Goal: Information Seeking & Learning: Learn about a topic

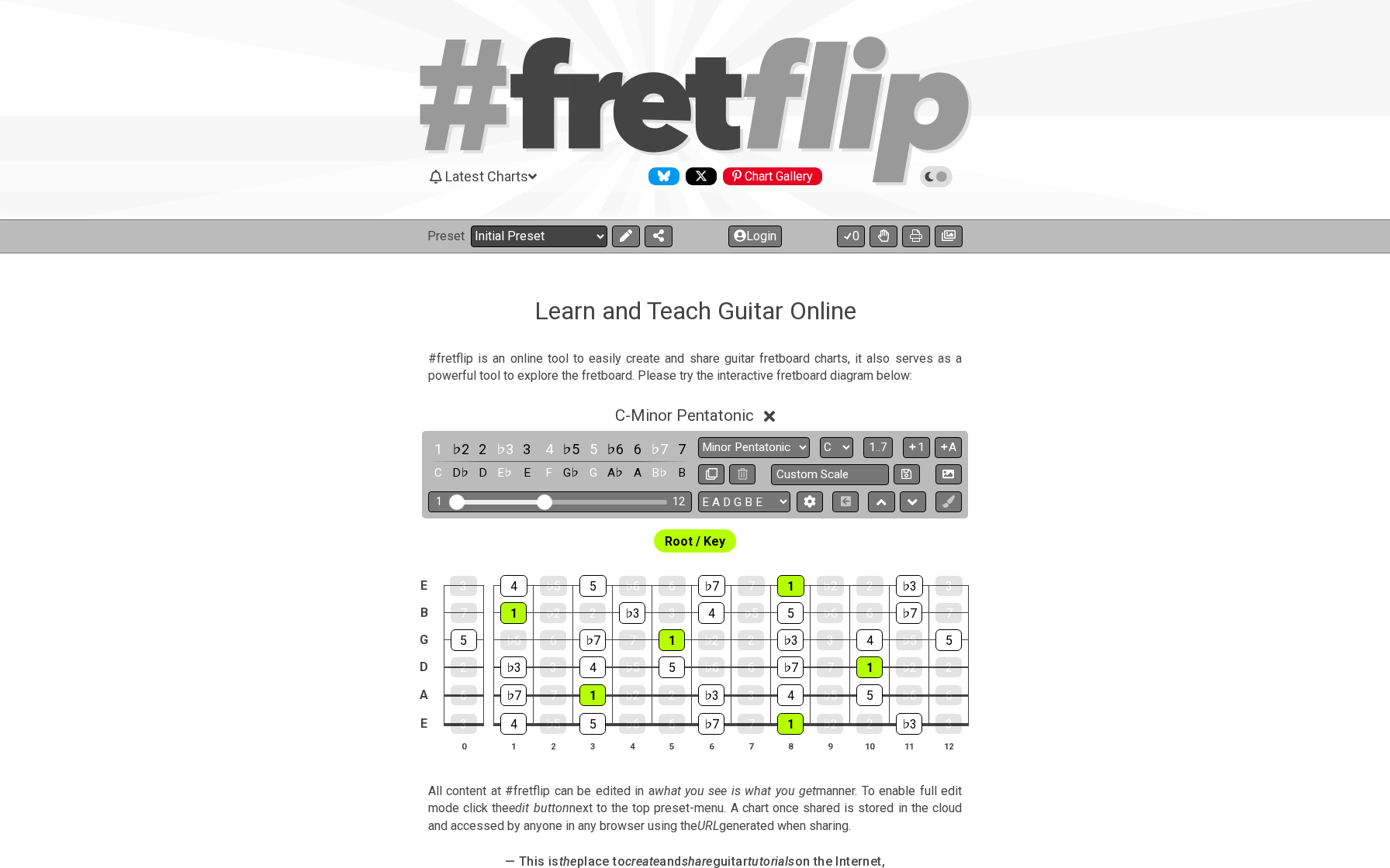
click at [538, 236] on select "Welcome to #fretflip! Initial Preset Custom Preset Minor Pentatonic Major Penta…" at bounding box center [539, 236] width 136 height 22
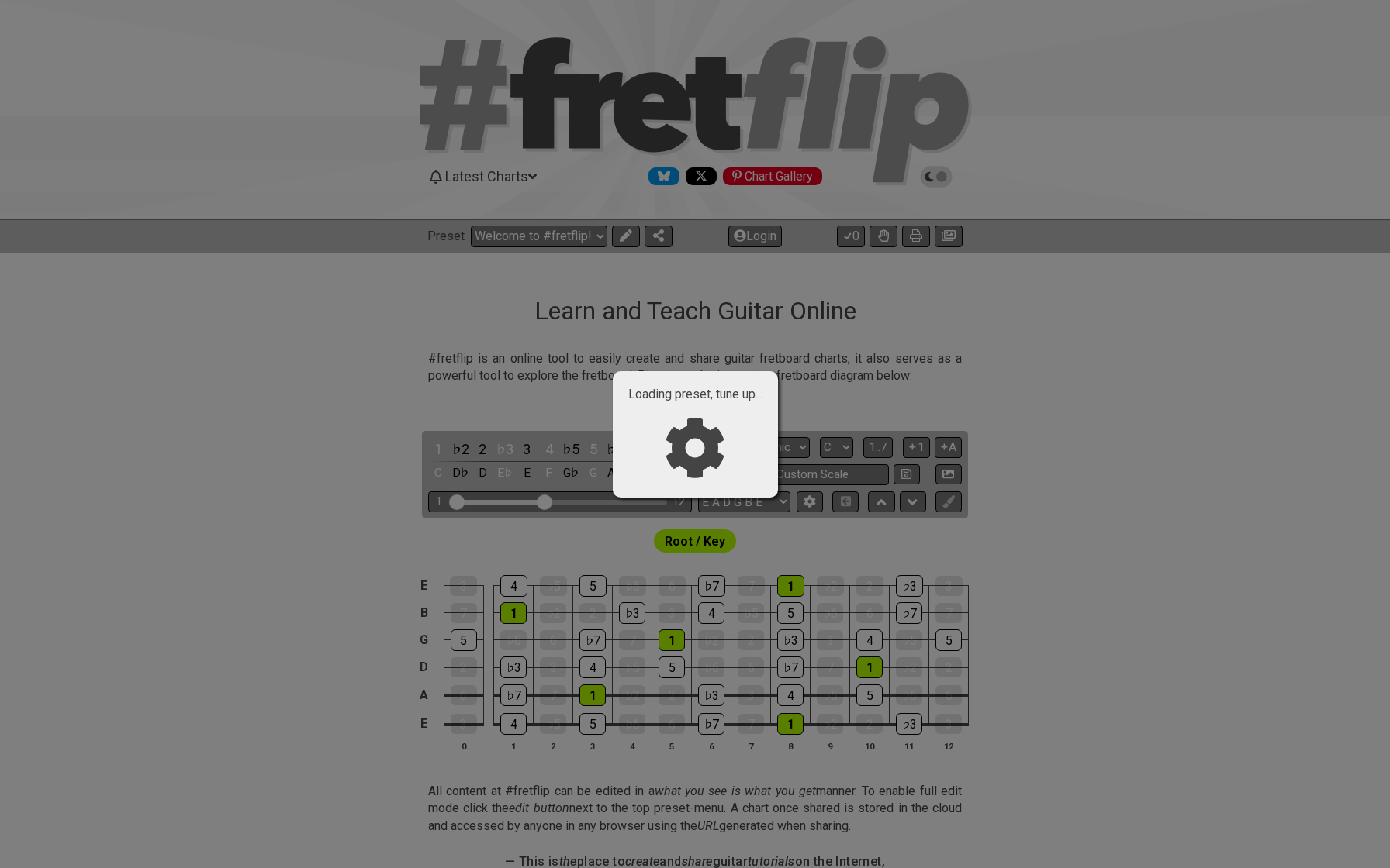
select select "/shell-voicings"
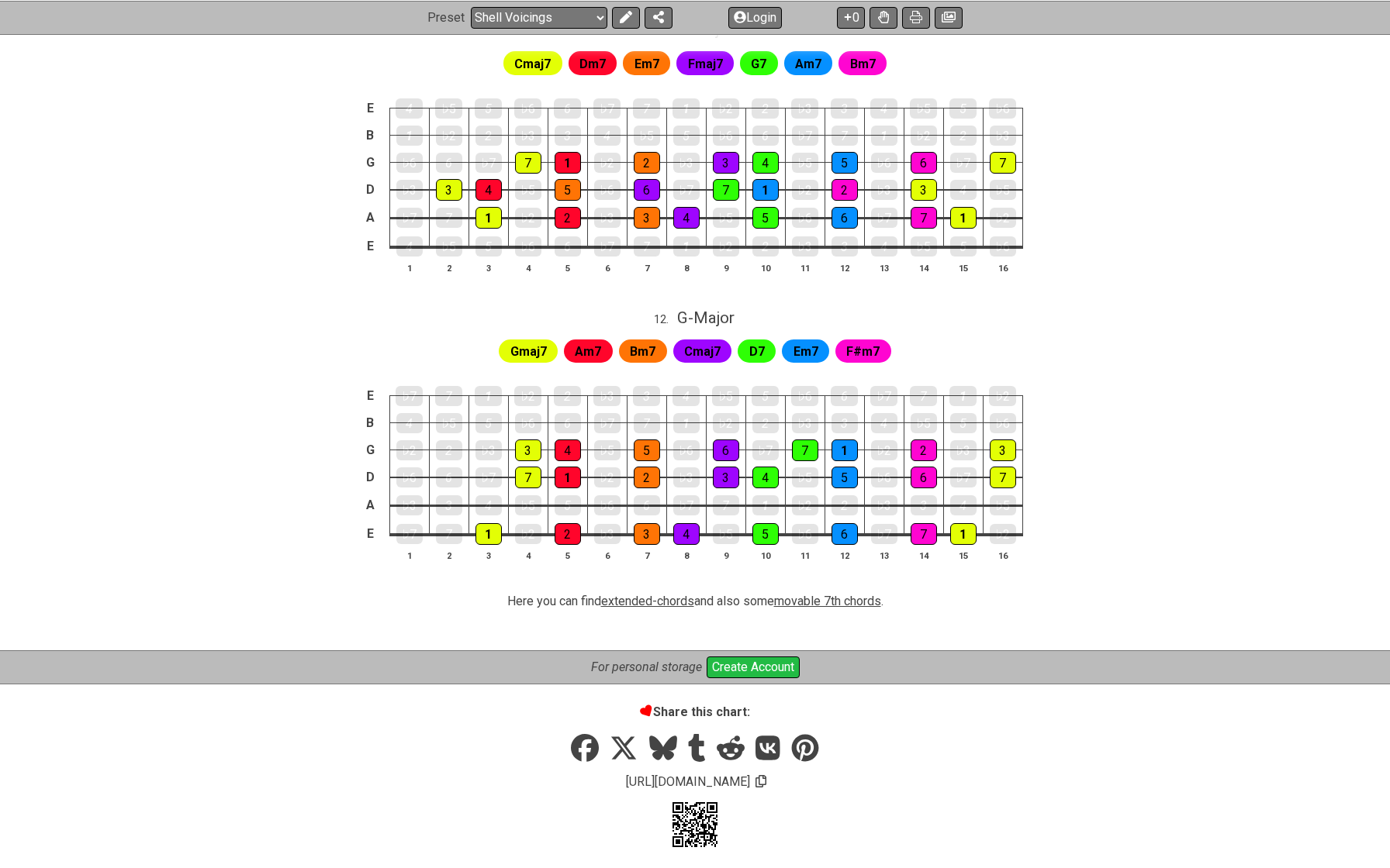
scroll to position [1373, 0]
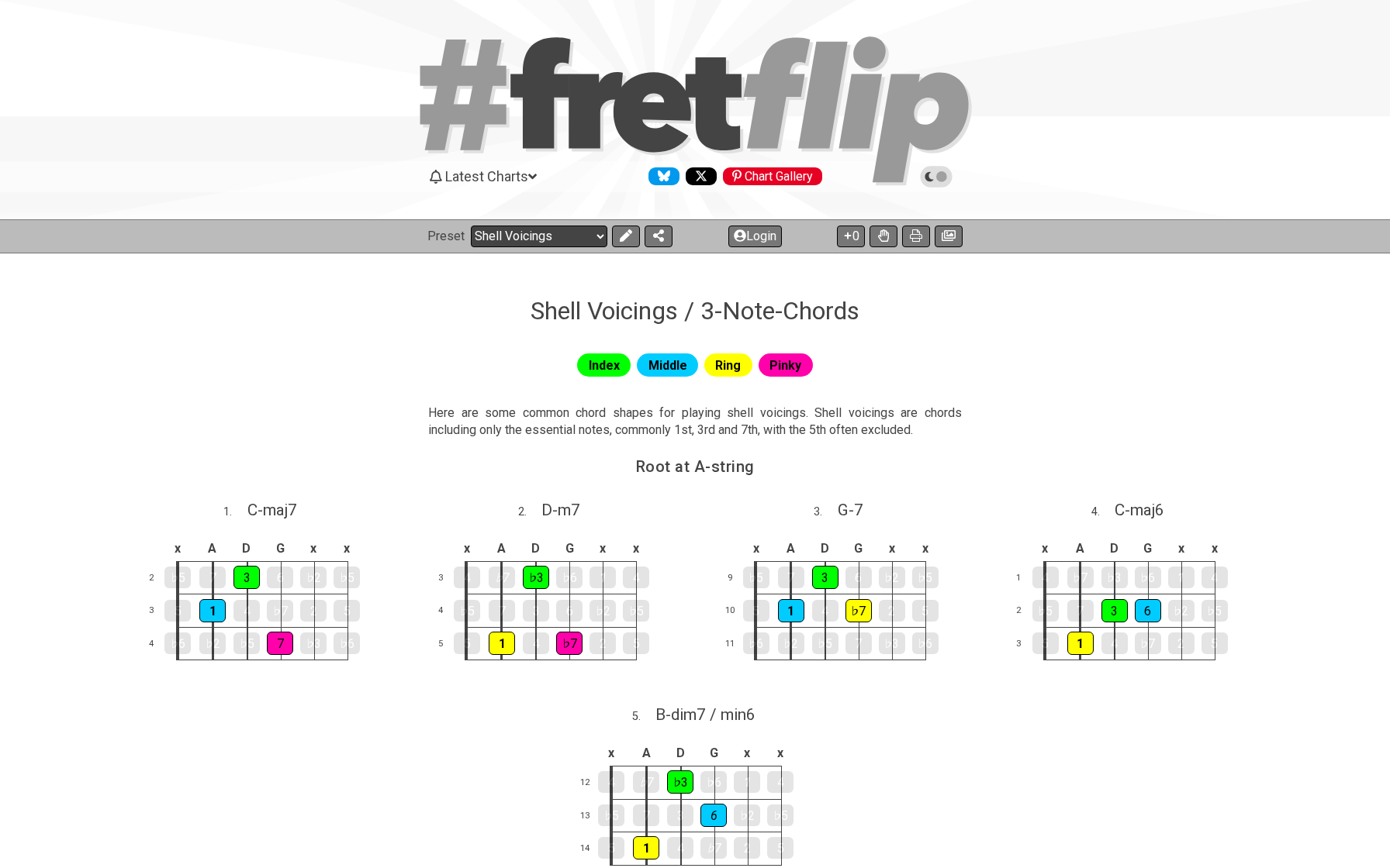
click at [485, 238] on select "Welcome to #fretflip! Initial Preset Custom Preset Minor Pentatonic Major Penta…" at bounding box center [539, 236] width 136 height 22
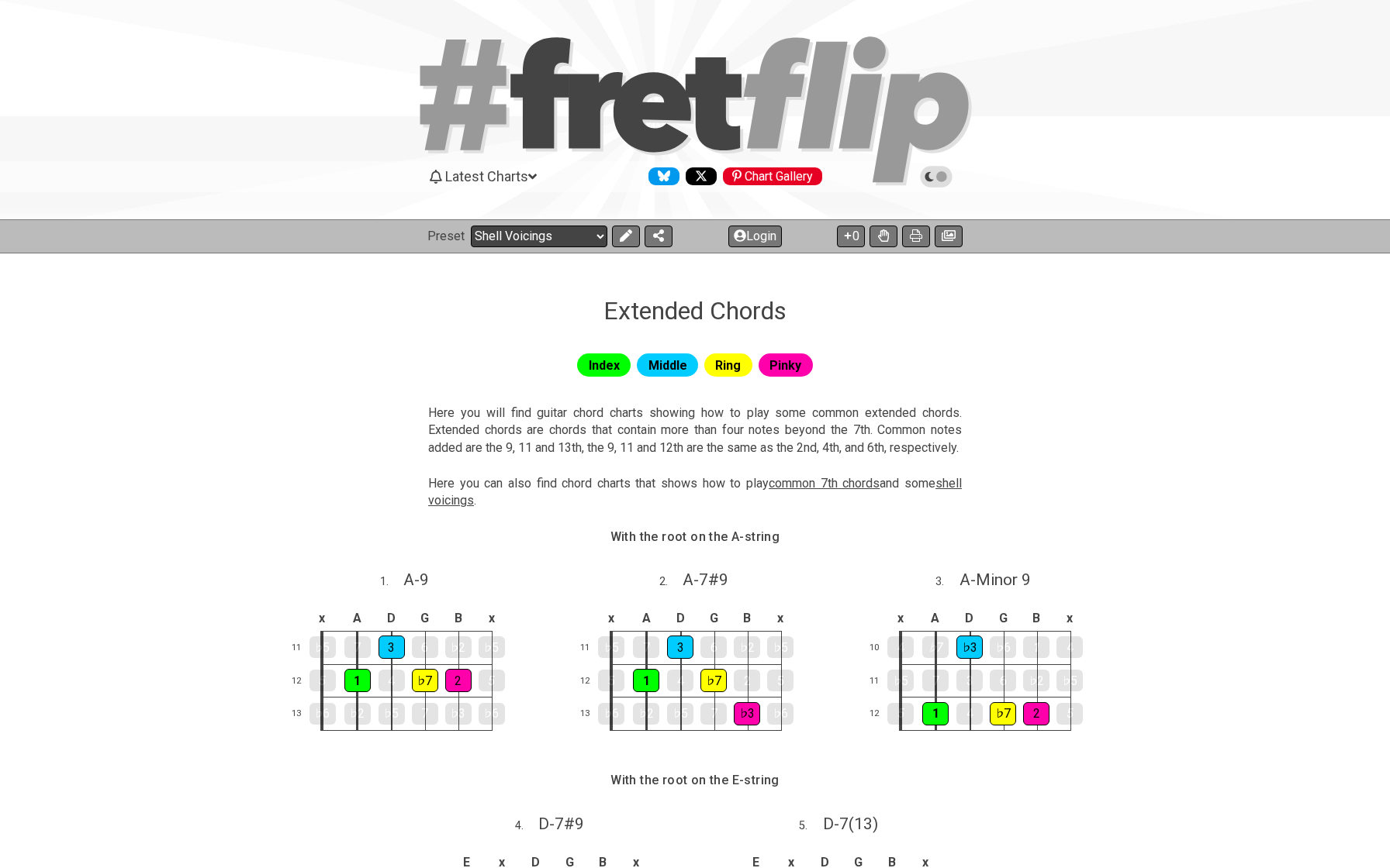
select select "/extended-chords"
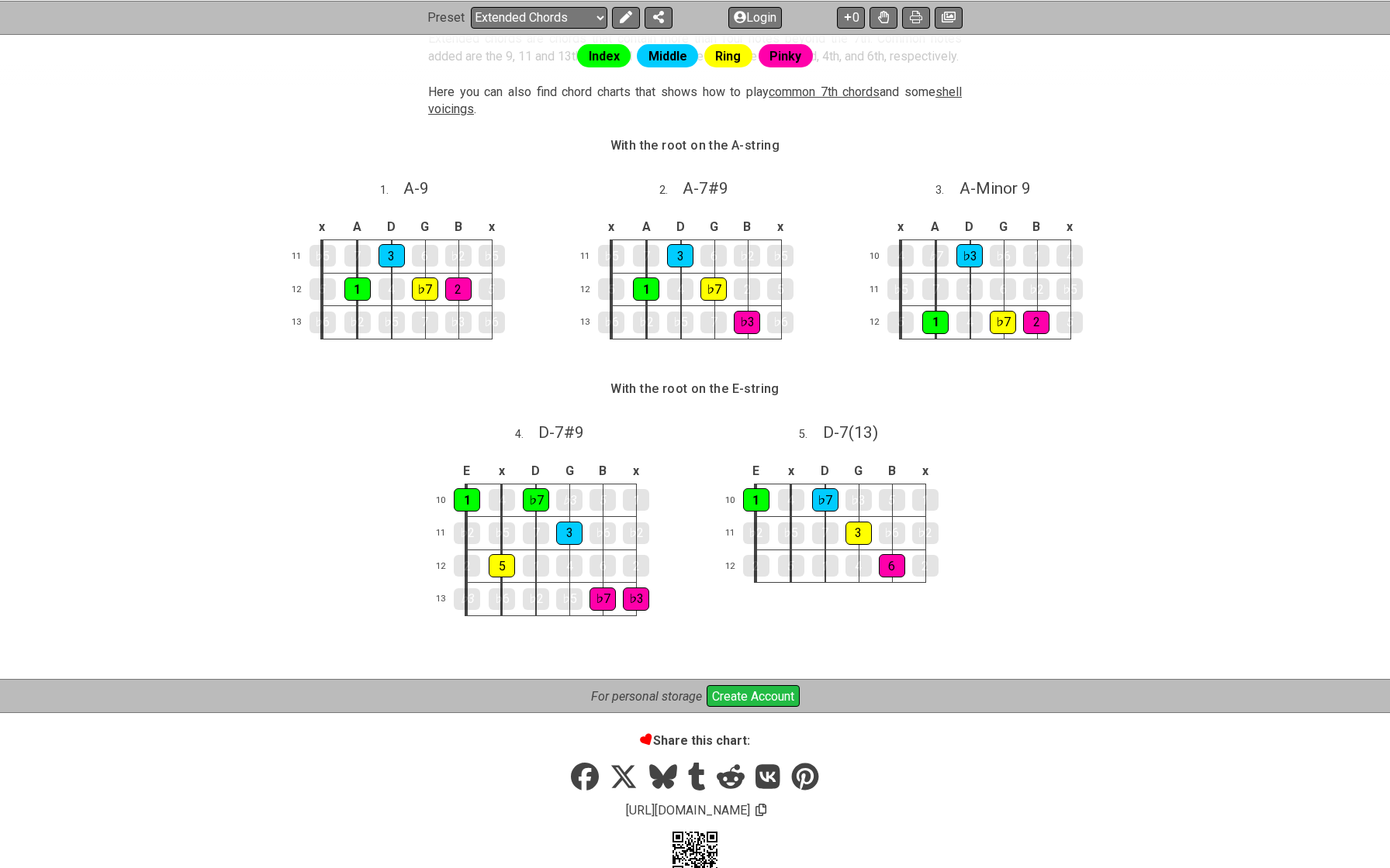
scroll to position [442, 0]
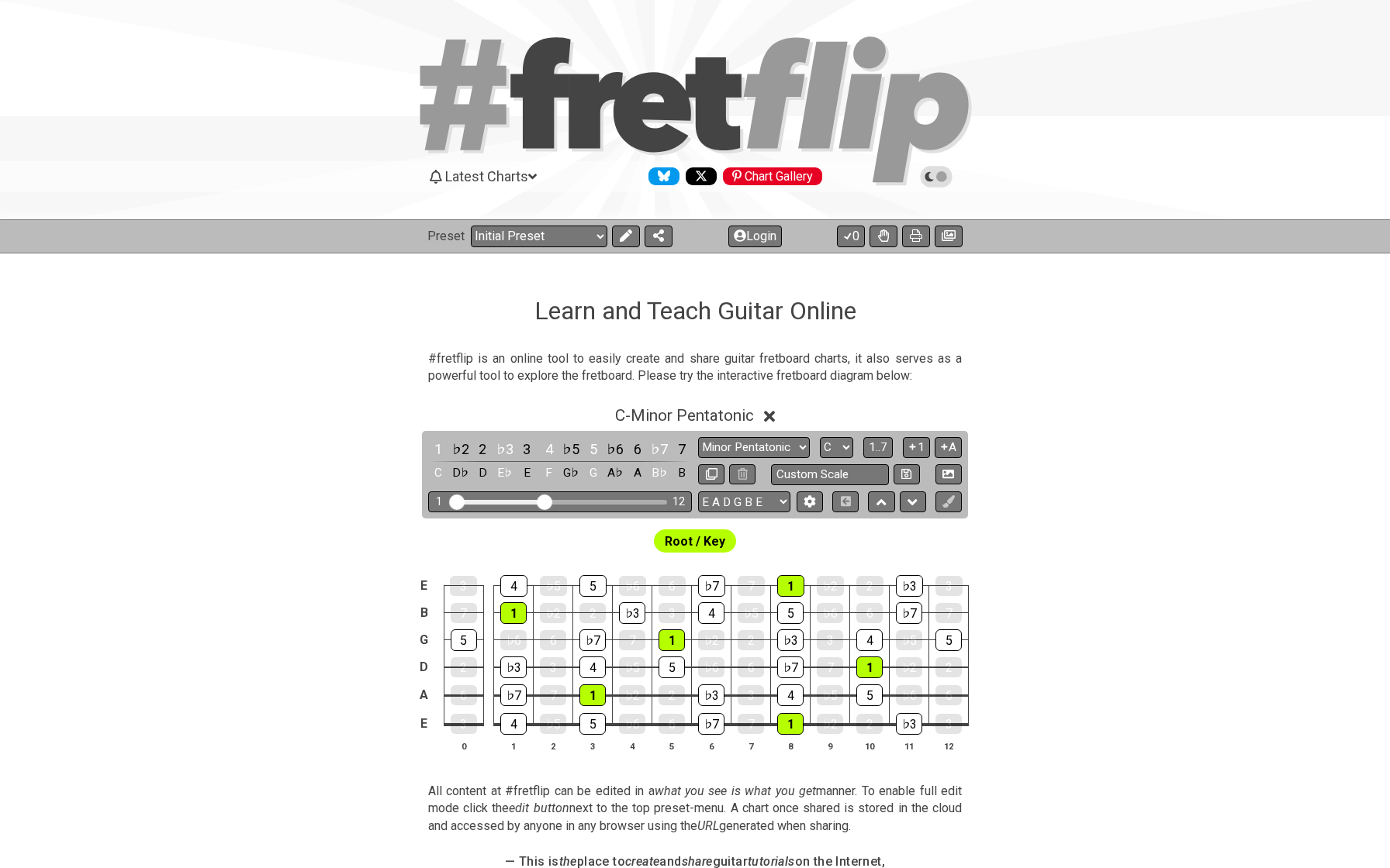
click at [775, 415] on icon at bounding box center [770, 417] width 11 height 11
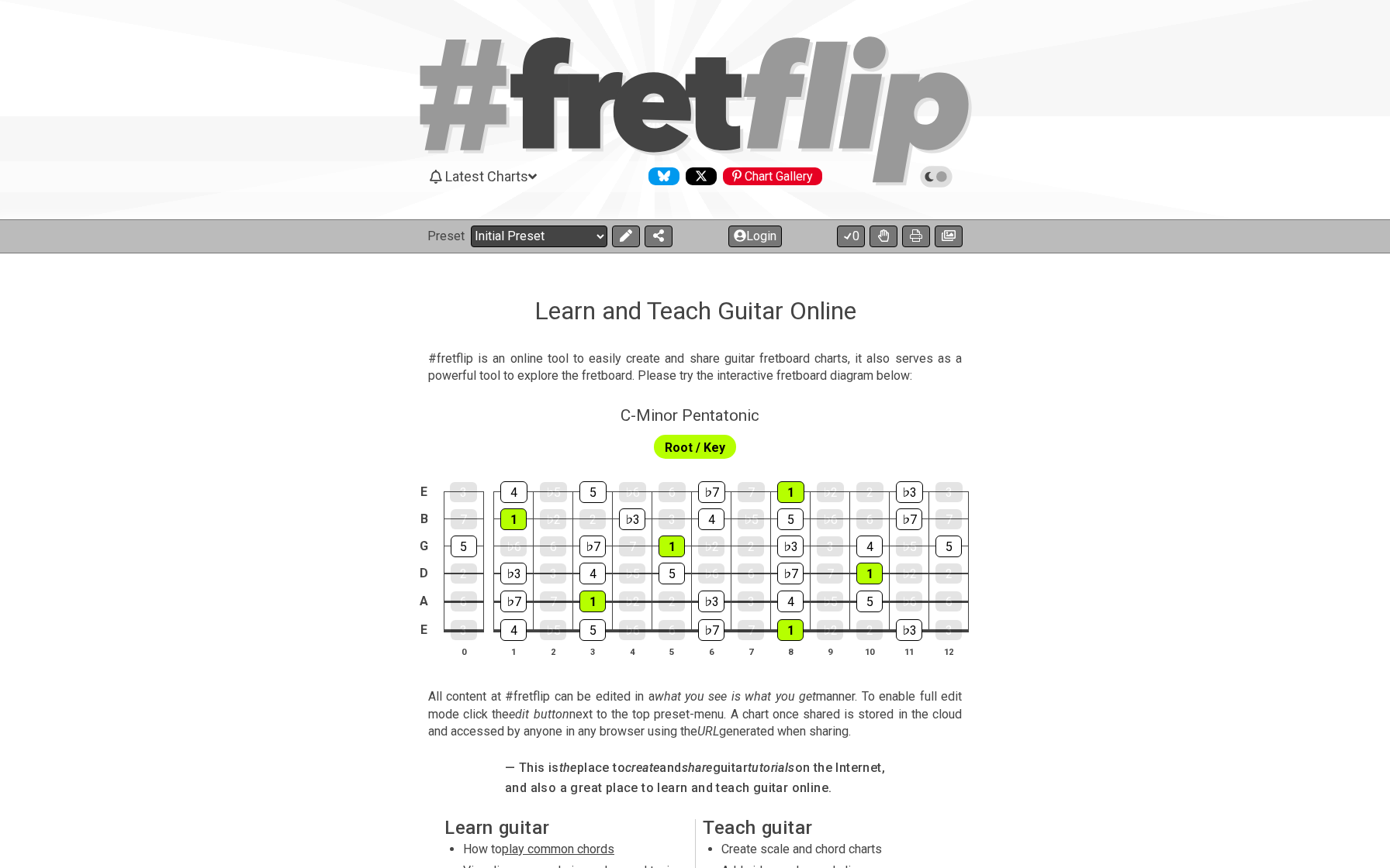
click at [498, 237] on select "Welcome to #fretflip! Initial Preset Custom Preset Minor Pentatonic Major Penta…" at bounding box center [539, 236] width 136 height 22
click at [474, 233] on select "Welcome to #fretflip! Initial Preset Custom Preset Minor Pentatonic Major Penta…" at bounding box center [539, 236] width 136 height 22
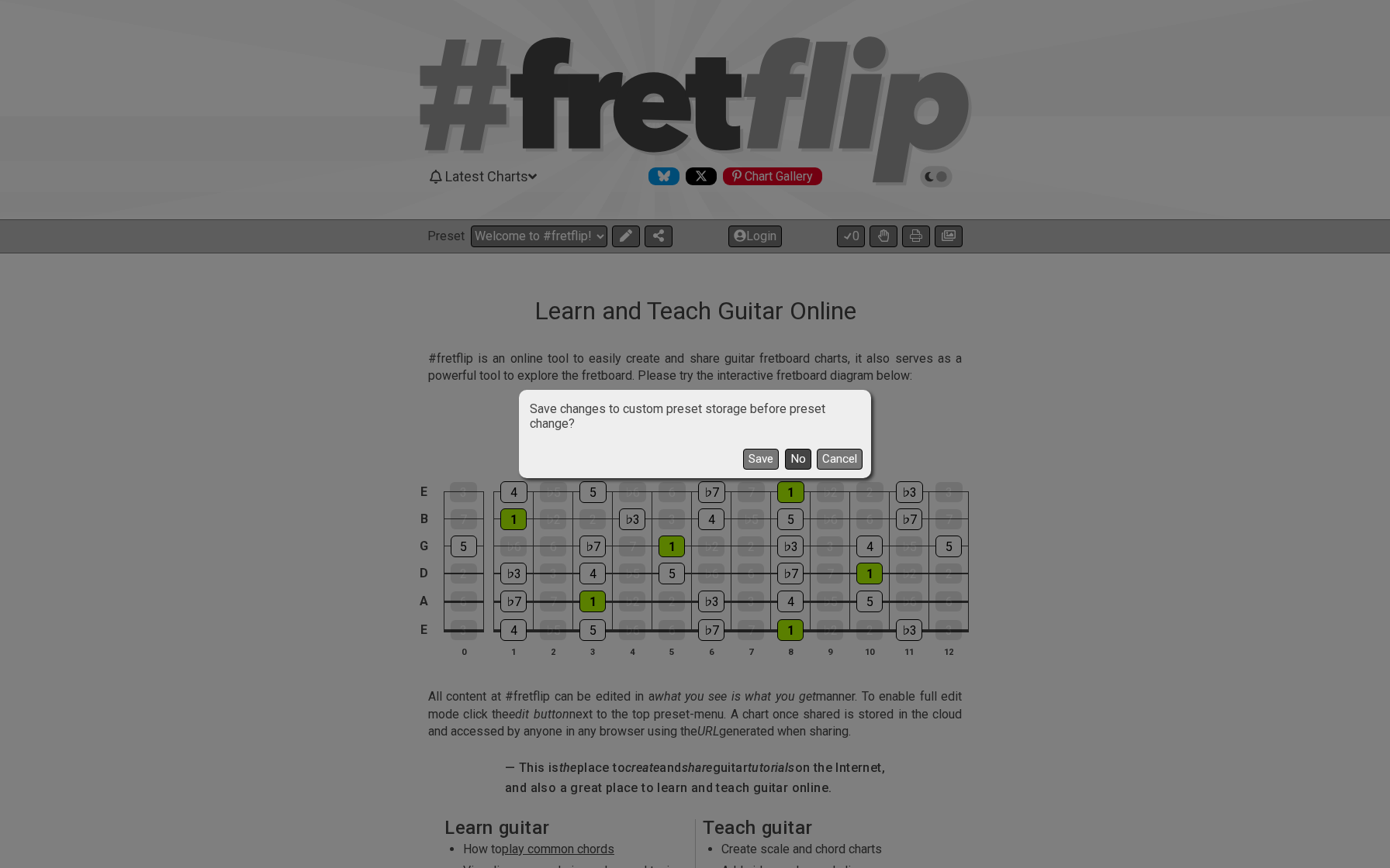
click at [788, 455] on button "No" at bounding box center [798, 459] width 27 height 21
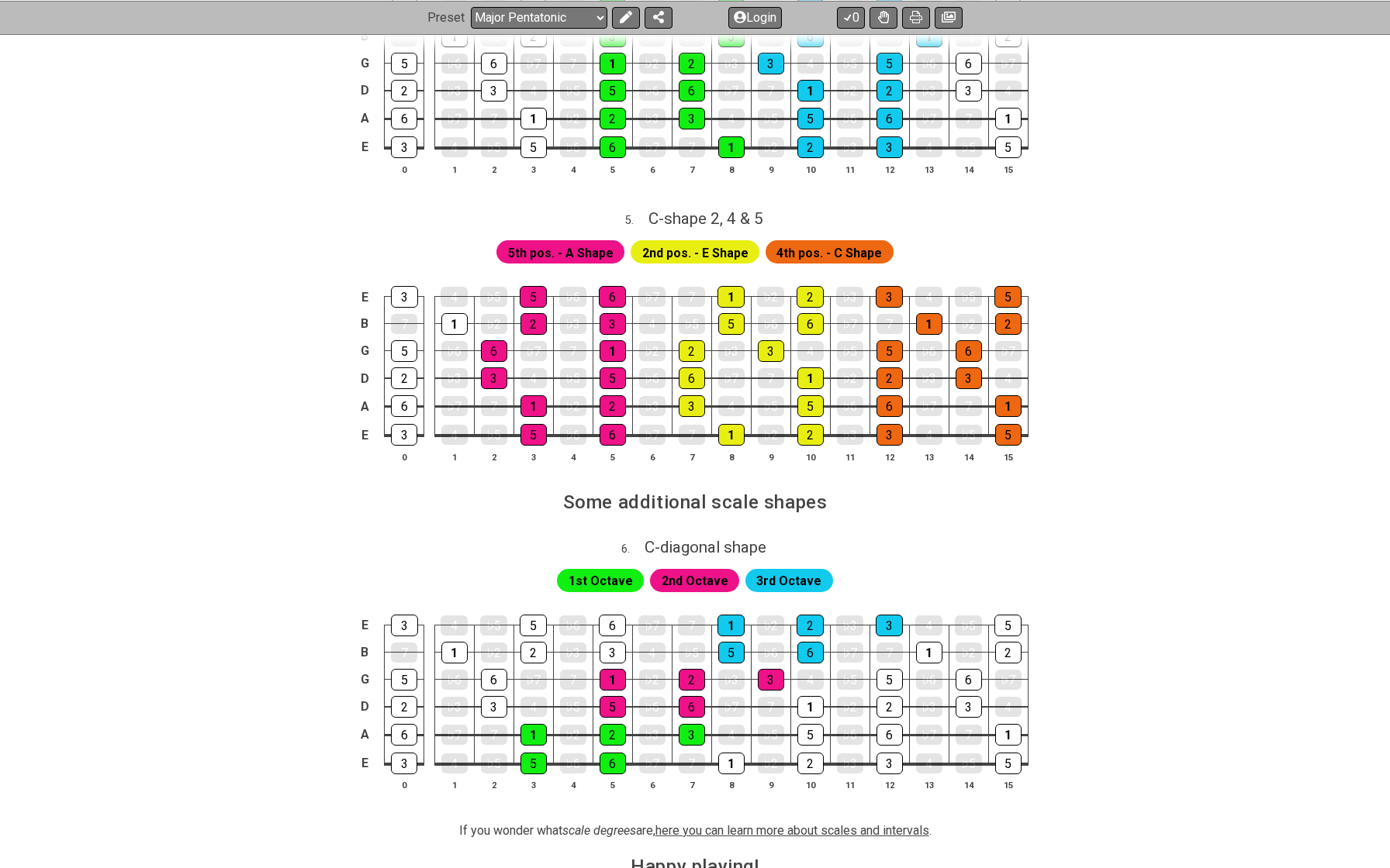
scroll to position [1671, 0]
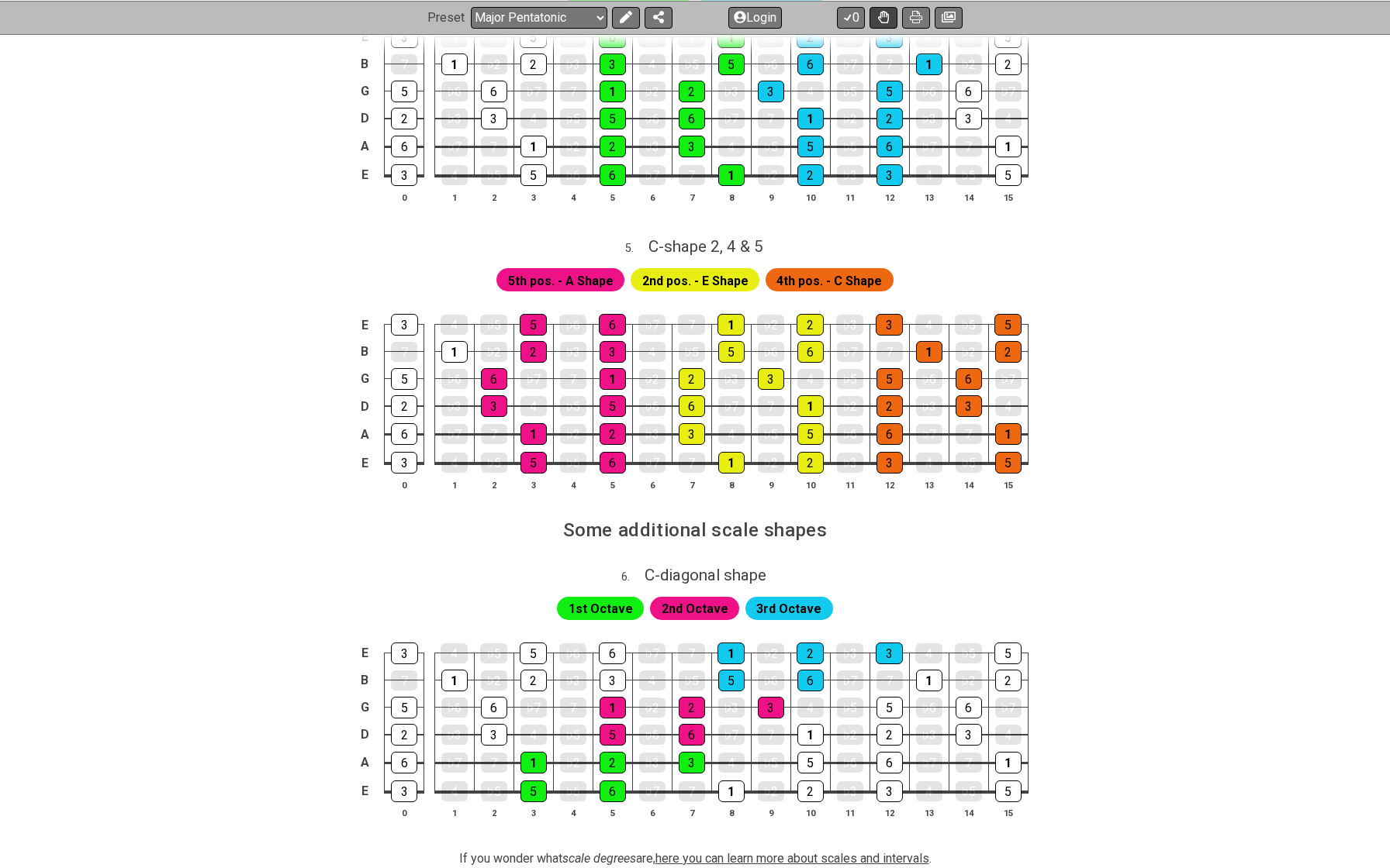
click at [883, 10] on icon at bounding box center [883, 16] width 10 height 12
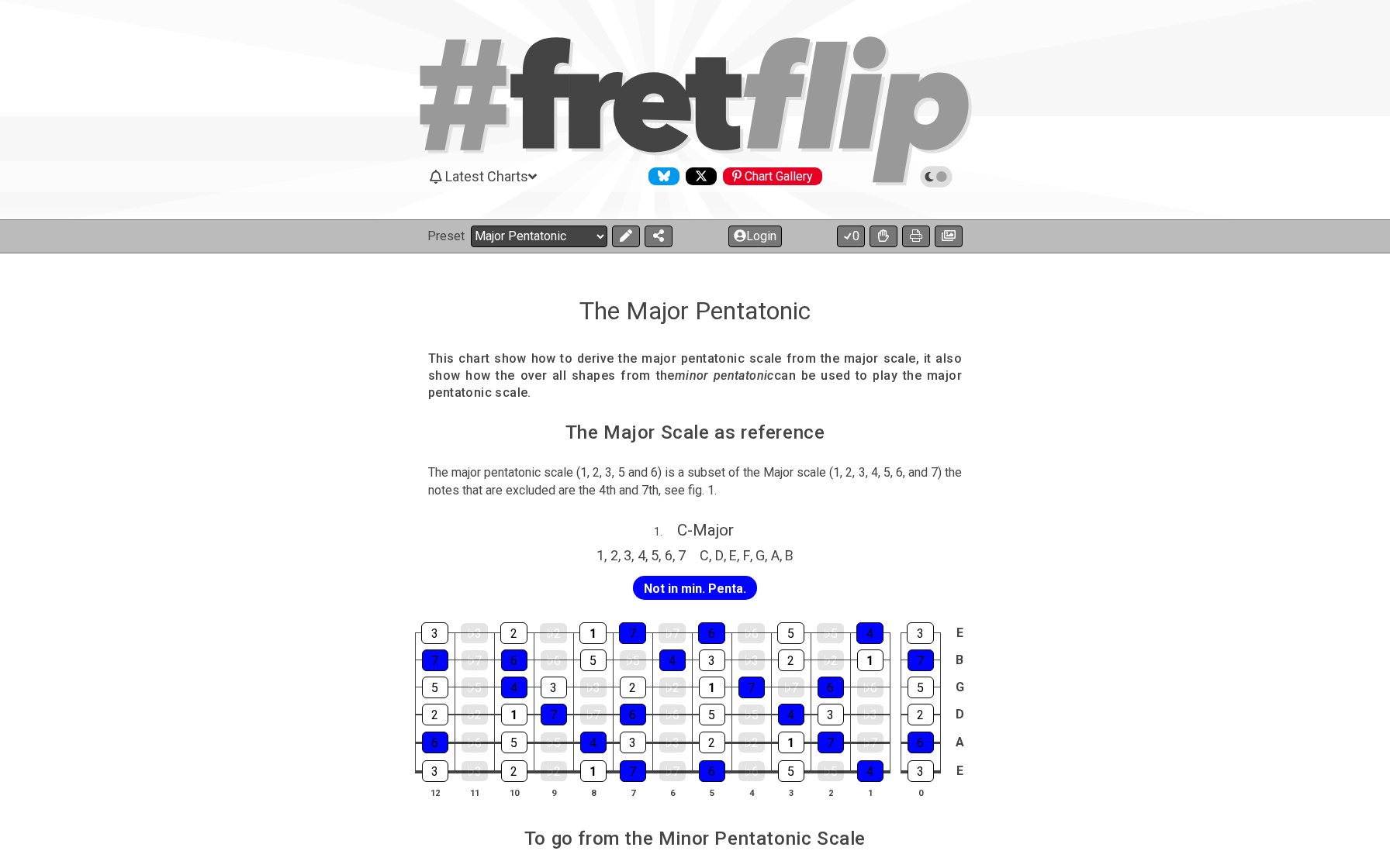
click at [496, 240] on select "Welcome to #fretflip! Initial Preset Custom Preset Minor Pentatonic Major Penta…" at bounding box center [539, 236] width 136 height 22
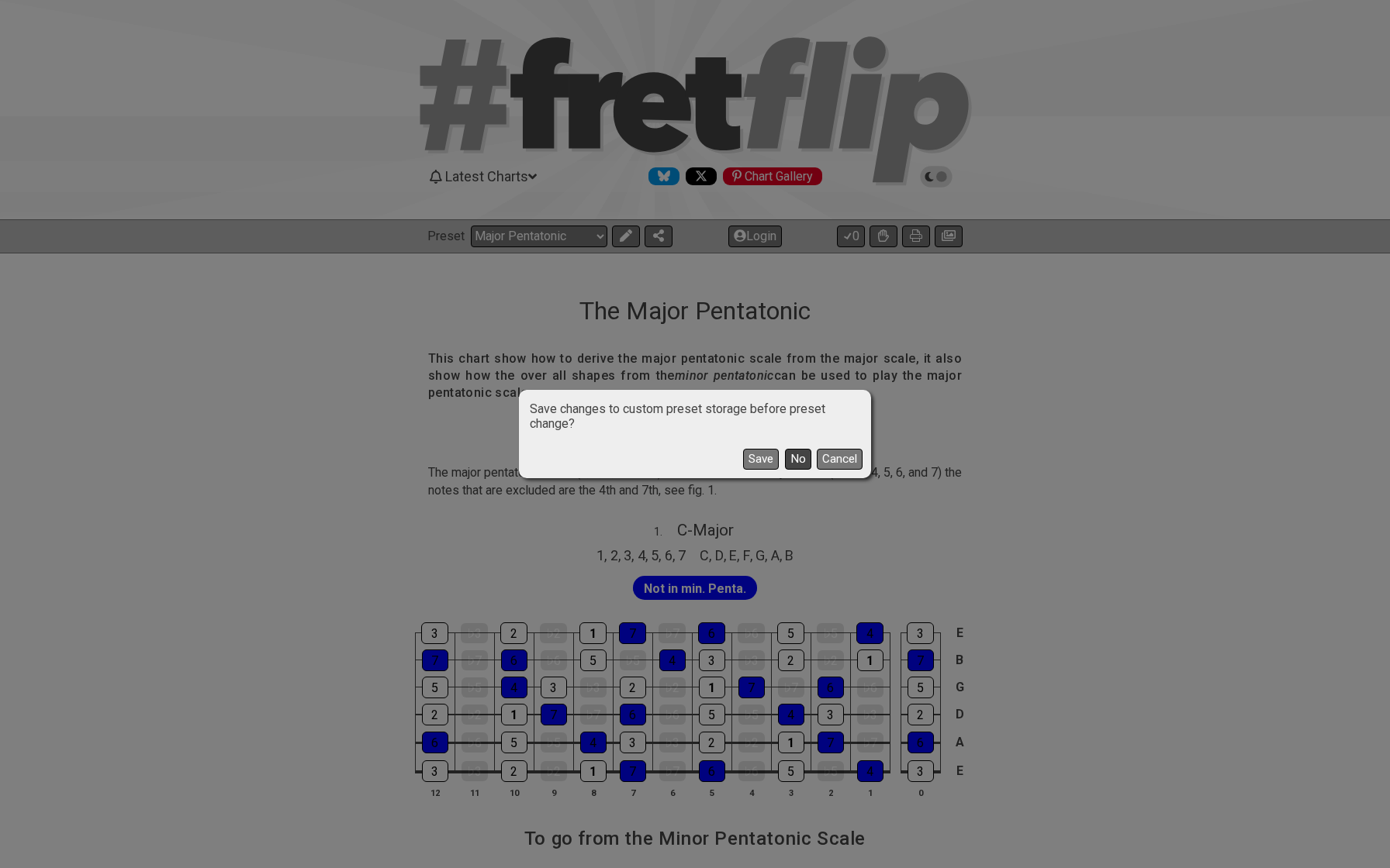
click at [787, 458] on button "No" at bounding box center [798, 459] width 27 height 21
select select "/minor-pentatonic"
select select "C"
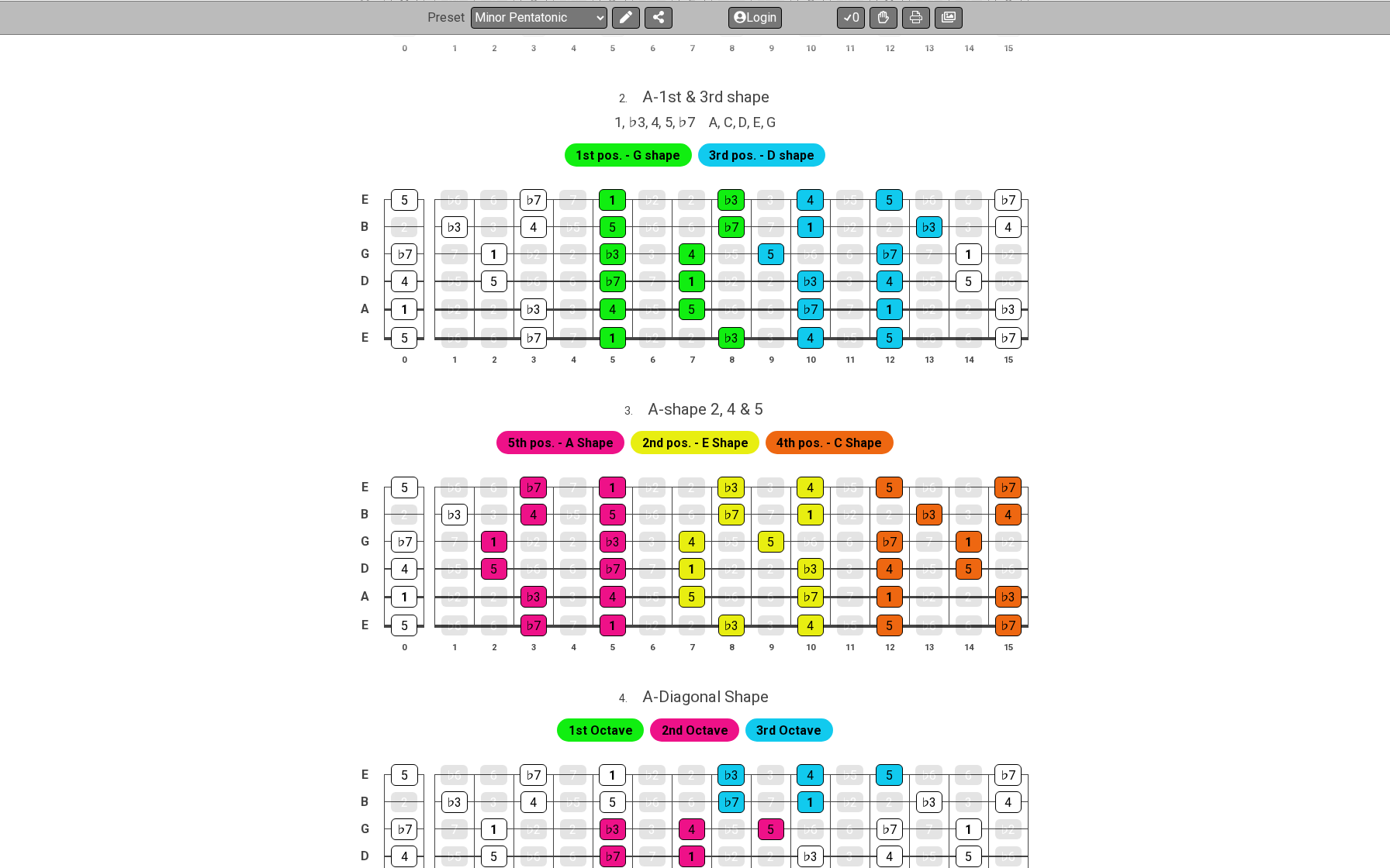
scroll to position [633, 0]
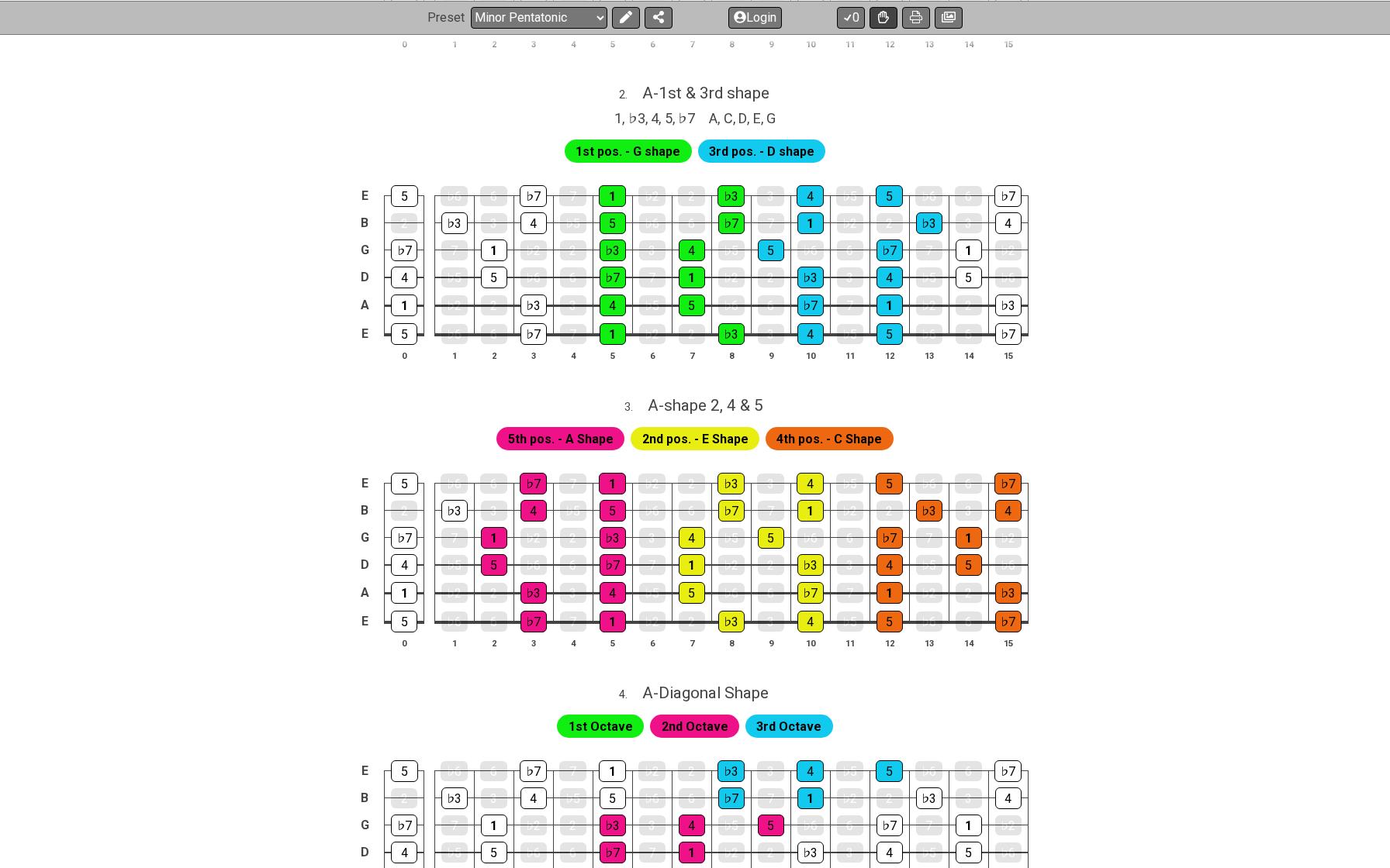
click at [885, 17] on icon at bounding box center [883, 15] width 10 height 12
click at [885, 17] on icon at bounding box center [883, 16] width 10 height 12
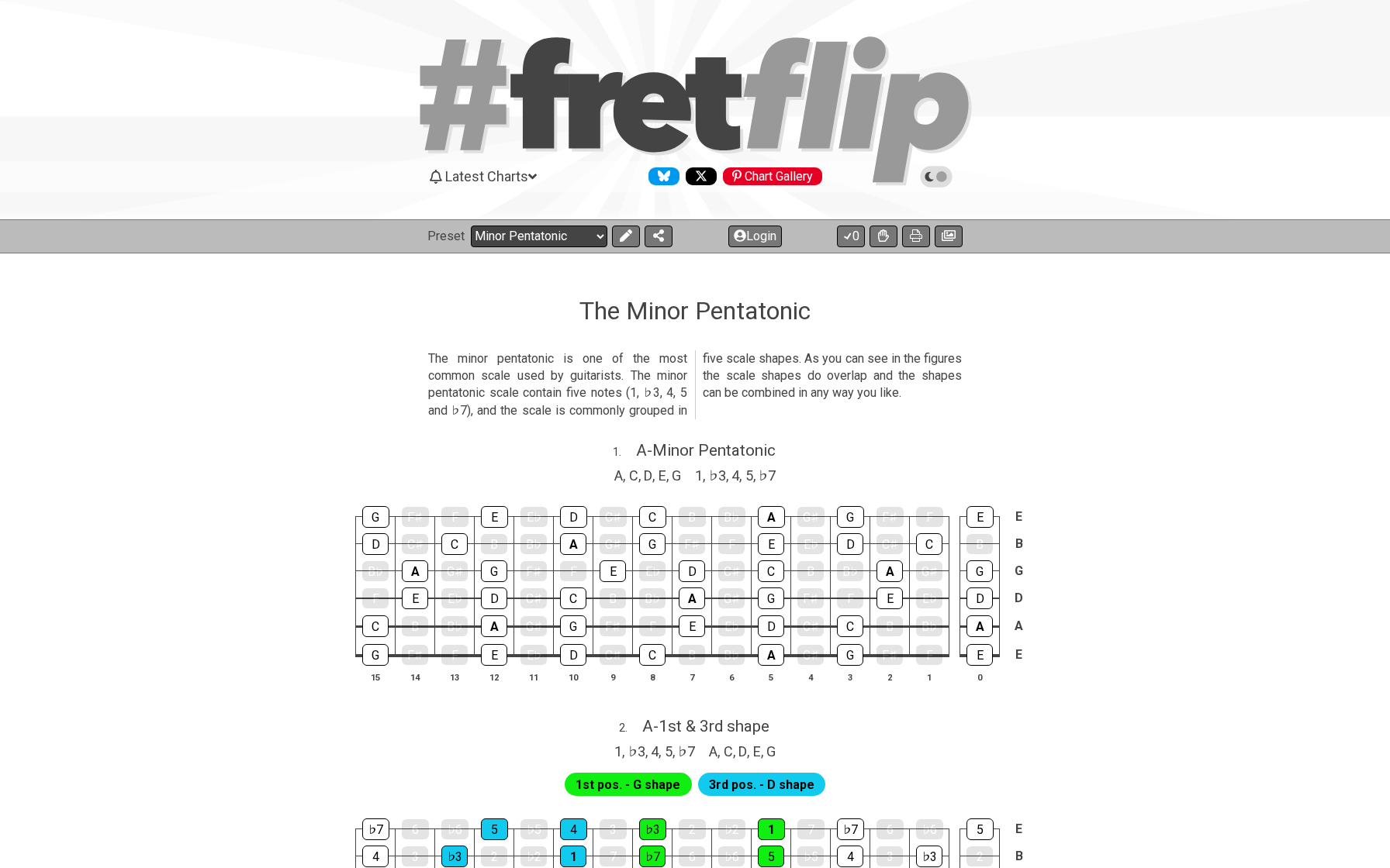
click at [505, 229] on select "Welcome to #fretflip! Initial Preset Custom Preset Minor Pentatonic Major Penta…" at bounding box center [539, 236] width 136 height 22
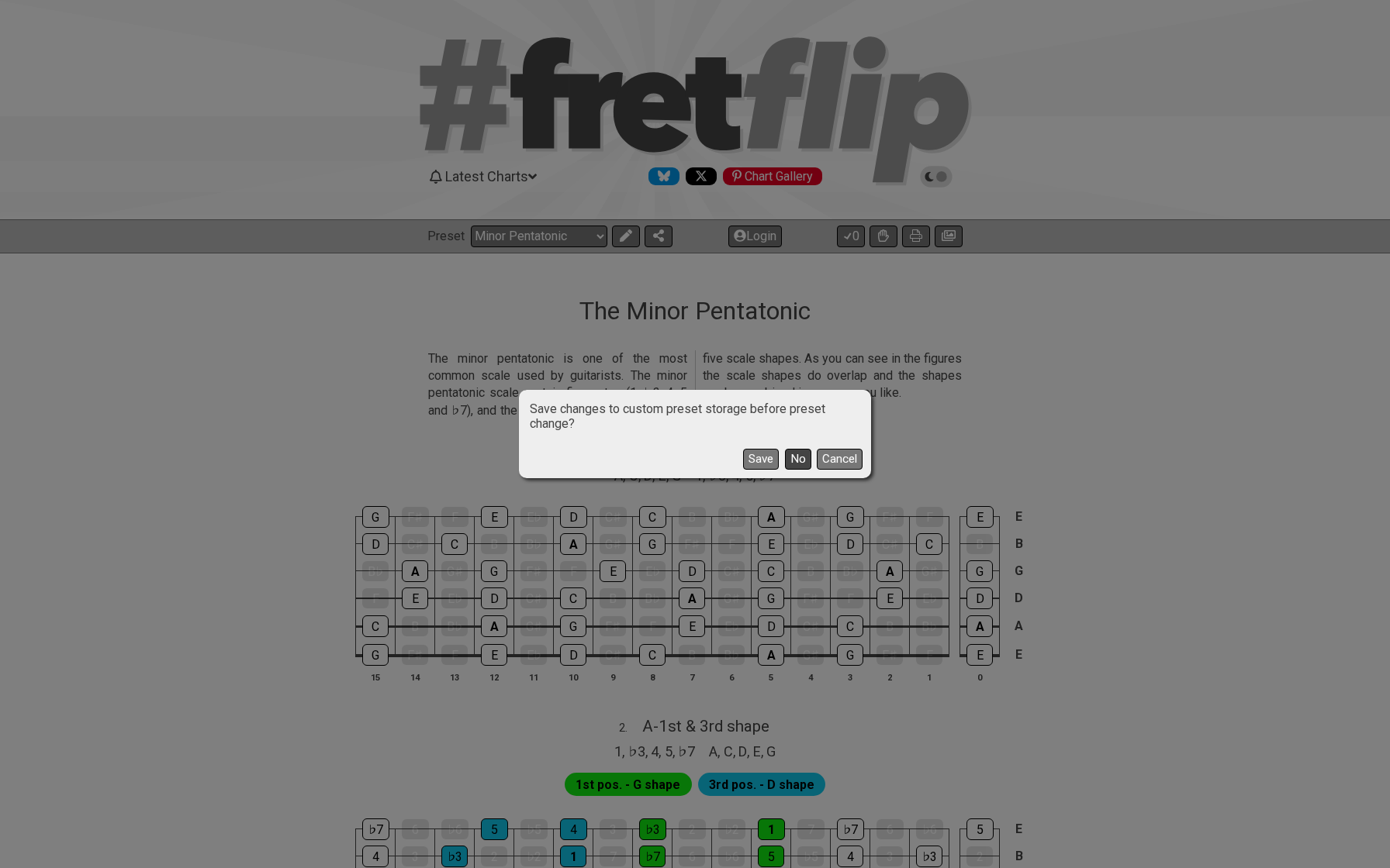
click at [796, 460] on button "No" at bounding box center [798, 459] width 27 height 21
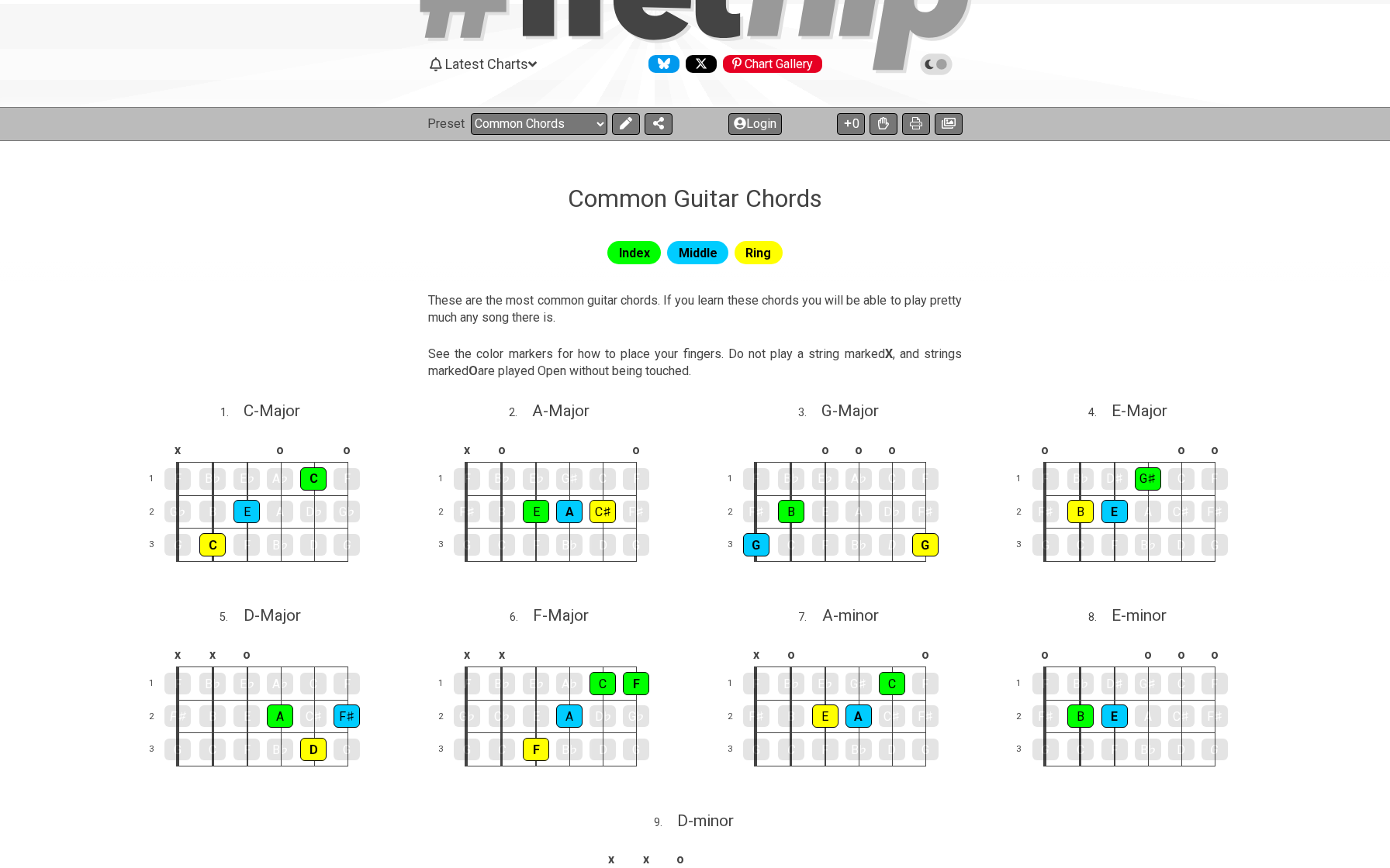
scroll to position [108, 0]
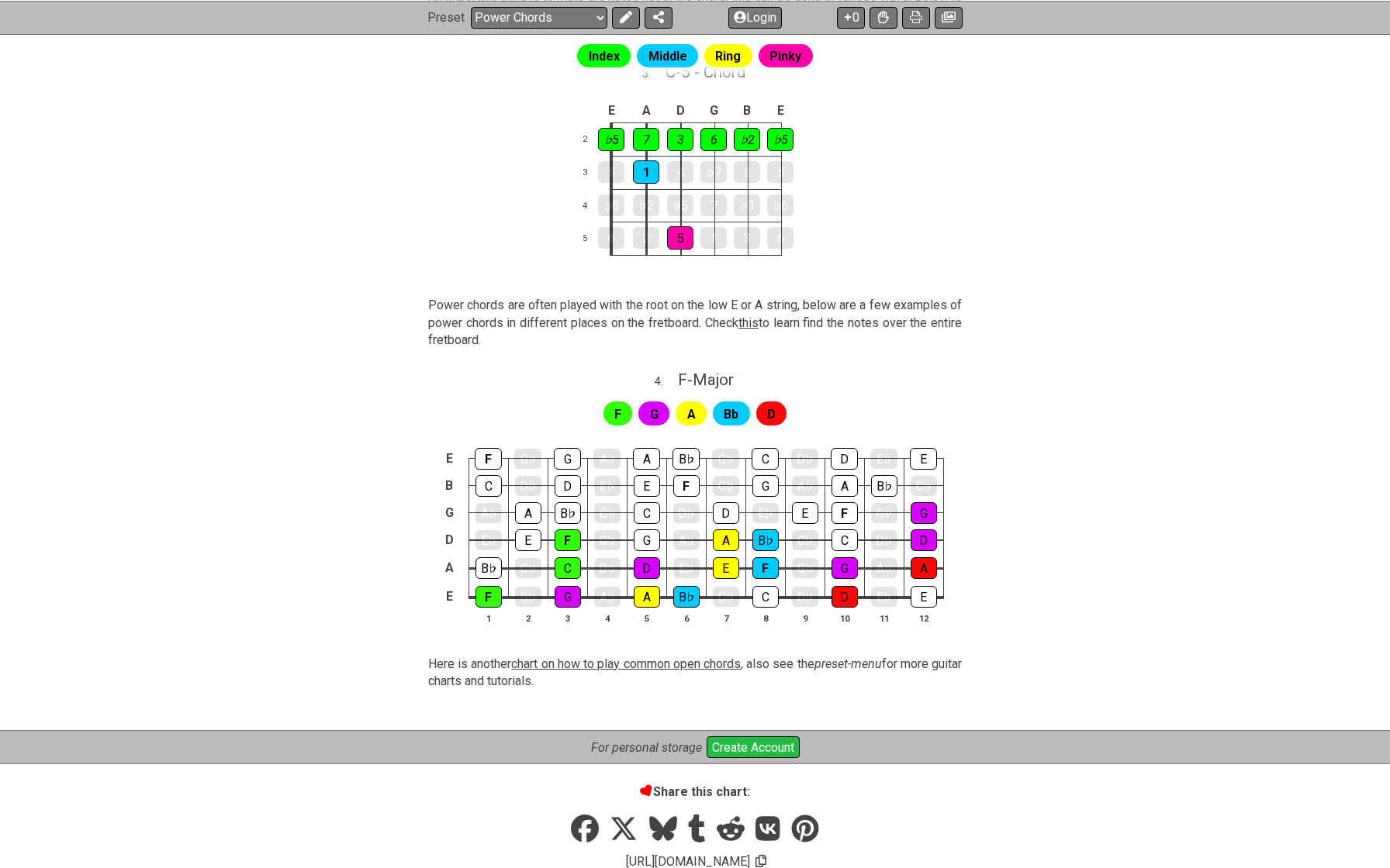
scroll to position [761, 0]
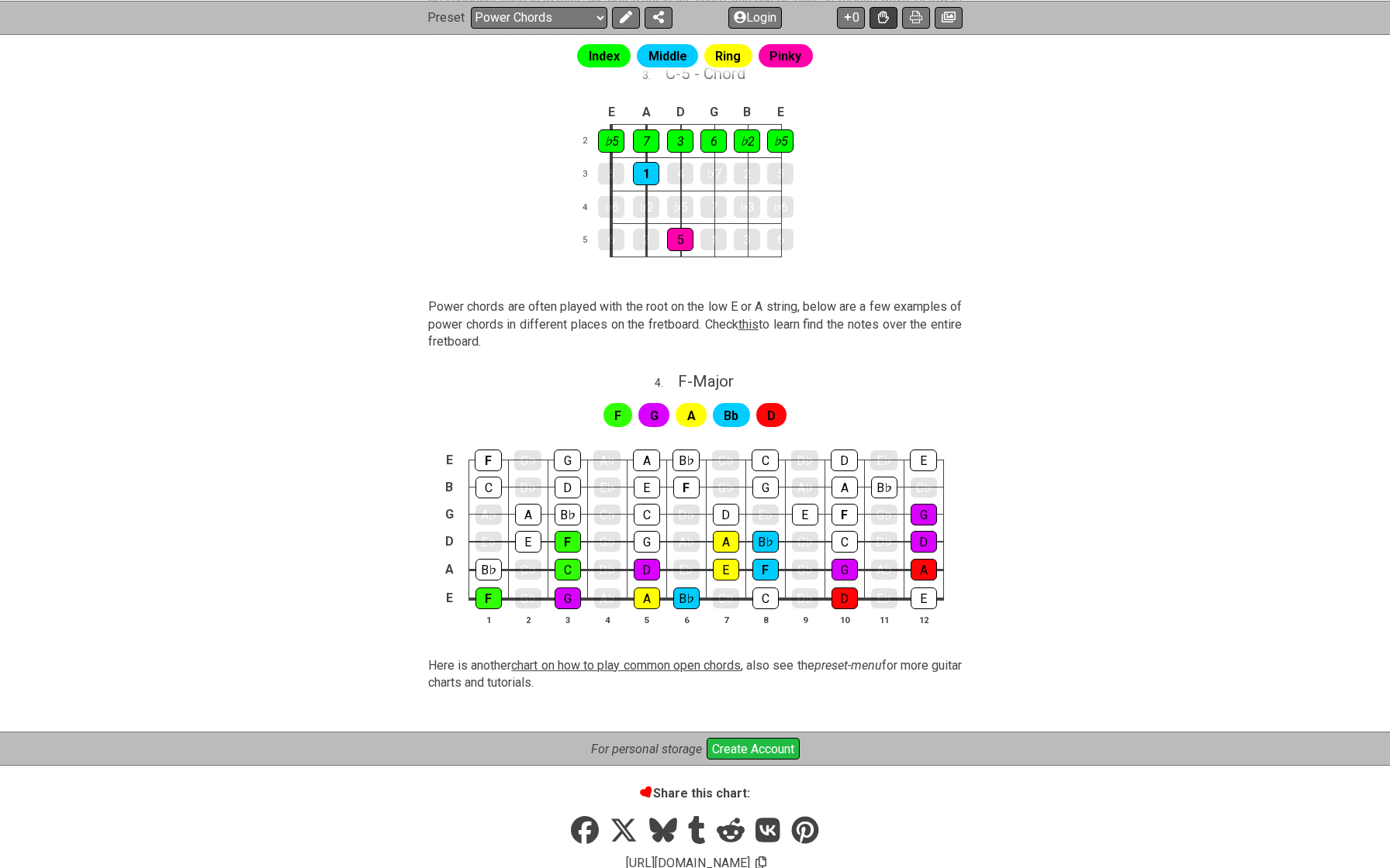
click at [880, 18] on icon at bounding box center [883, 16] width 10 height 12
click at [880, 18] on icon at bounding box center [883, 15] width 10 height 12
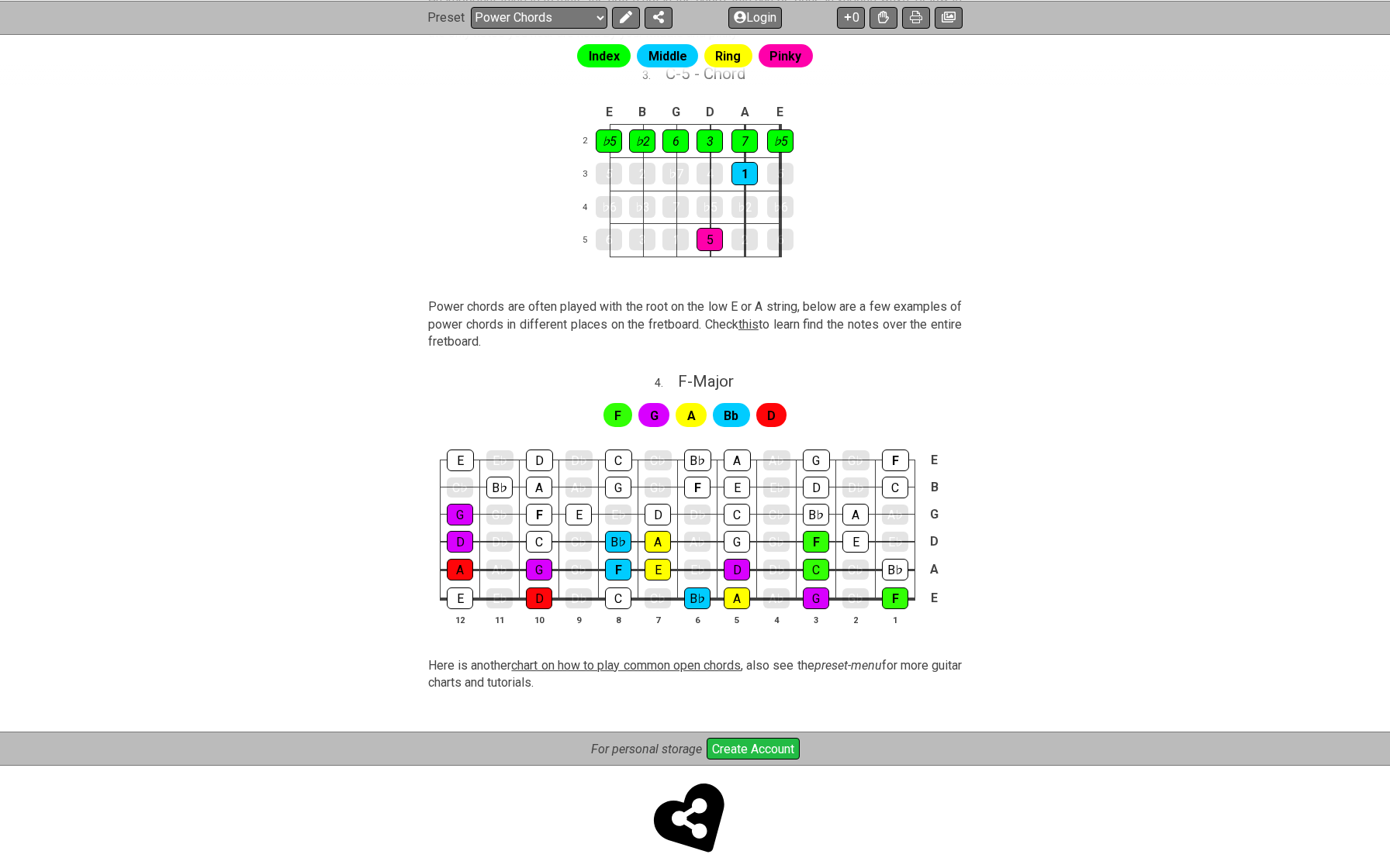
click at [410, 272] on div "Index Middle Ring Pinky A power chord is a chord with only two notes, the root …" at bounding box center [695, 149] width 1390 height 1168
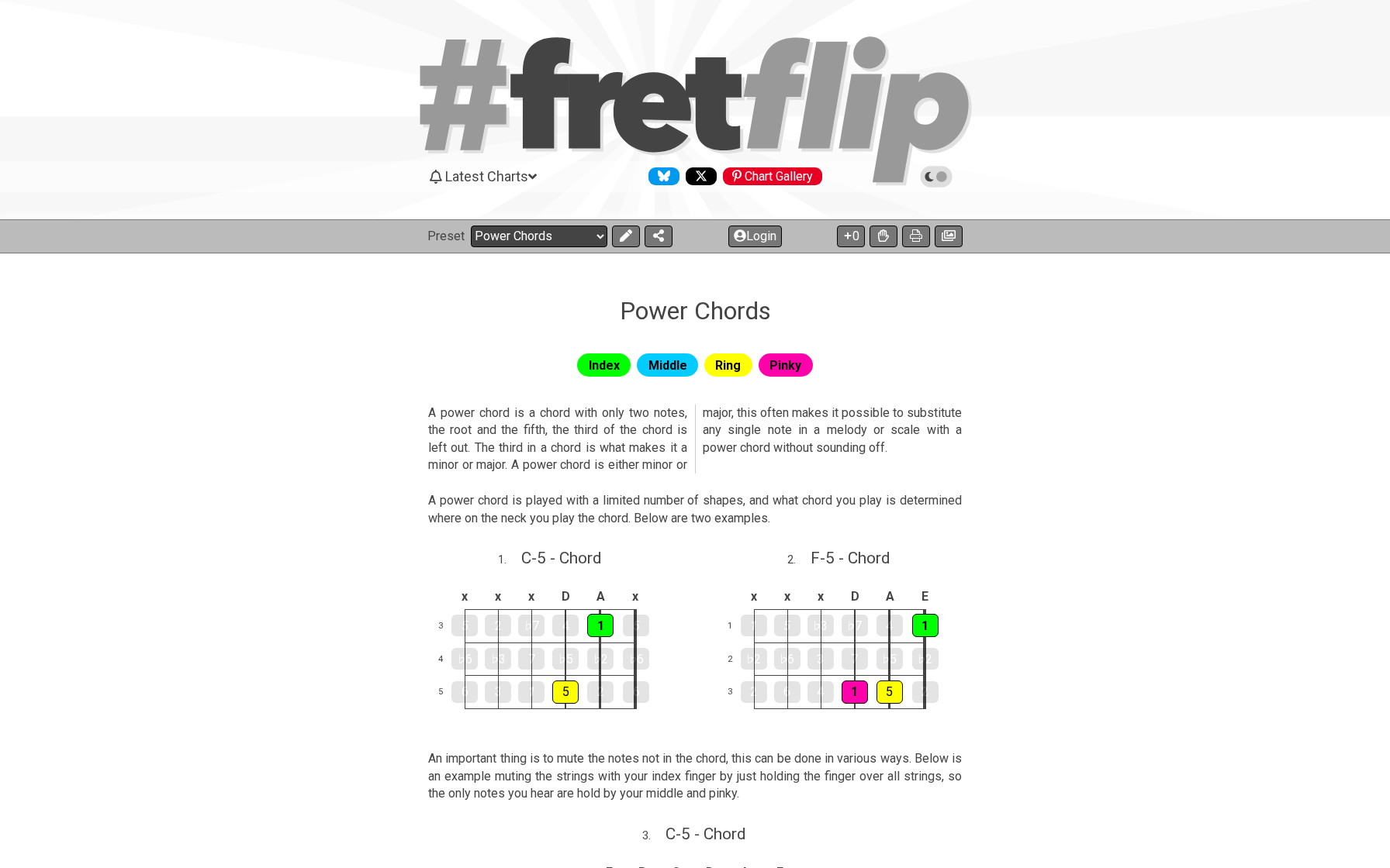
click at [482, 239] on select "Welcome to #fretflip! Initial Preset Custom Preset Minor Pentatonic Major Penta…" at bounding box center [539, 236] width 136 height 22
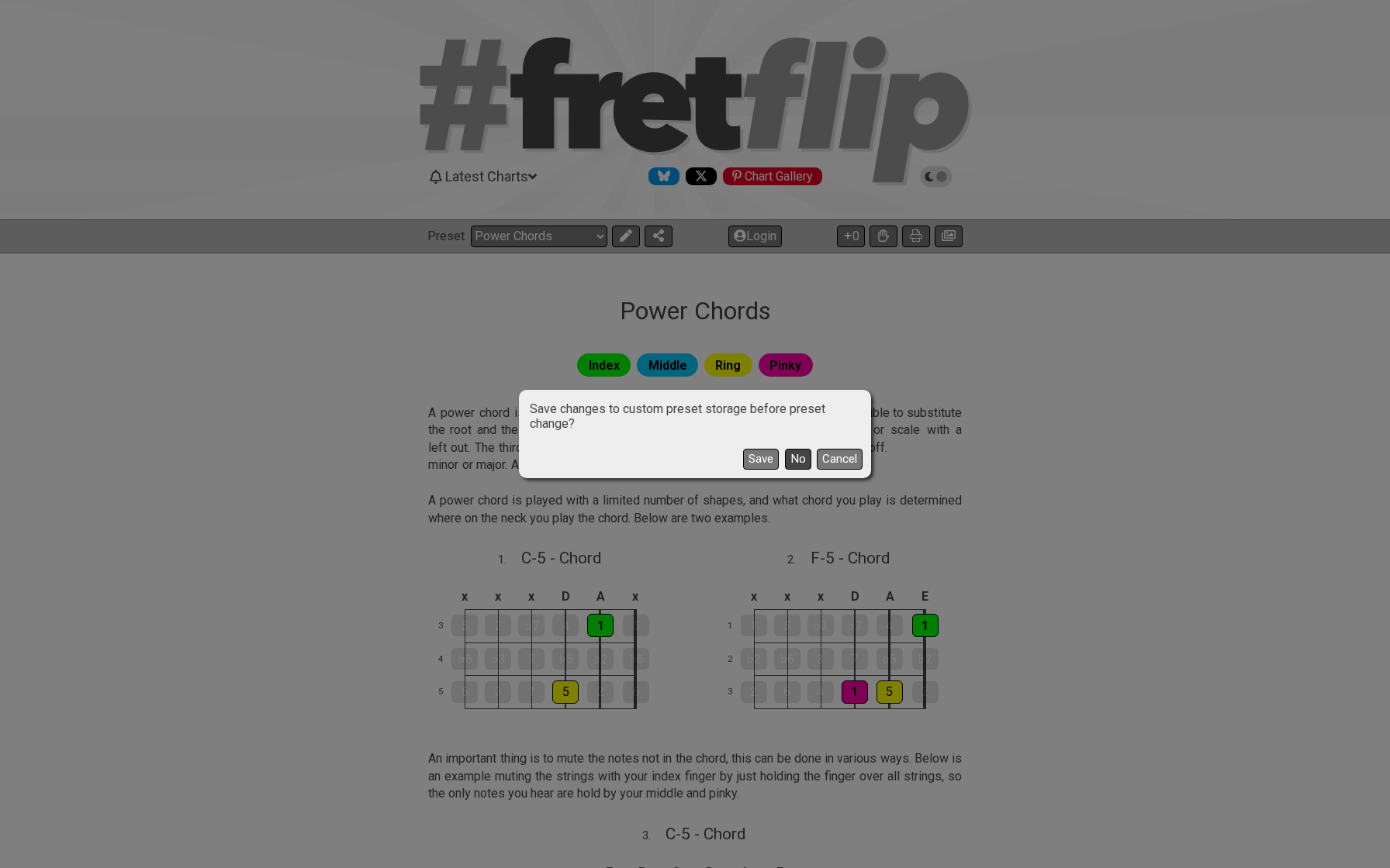
click at [794, 454] on button "No" at bounding box center [798, 459] width 27 height 21
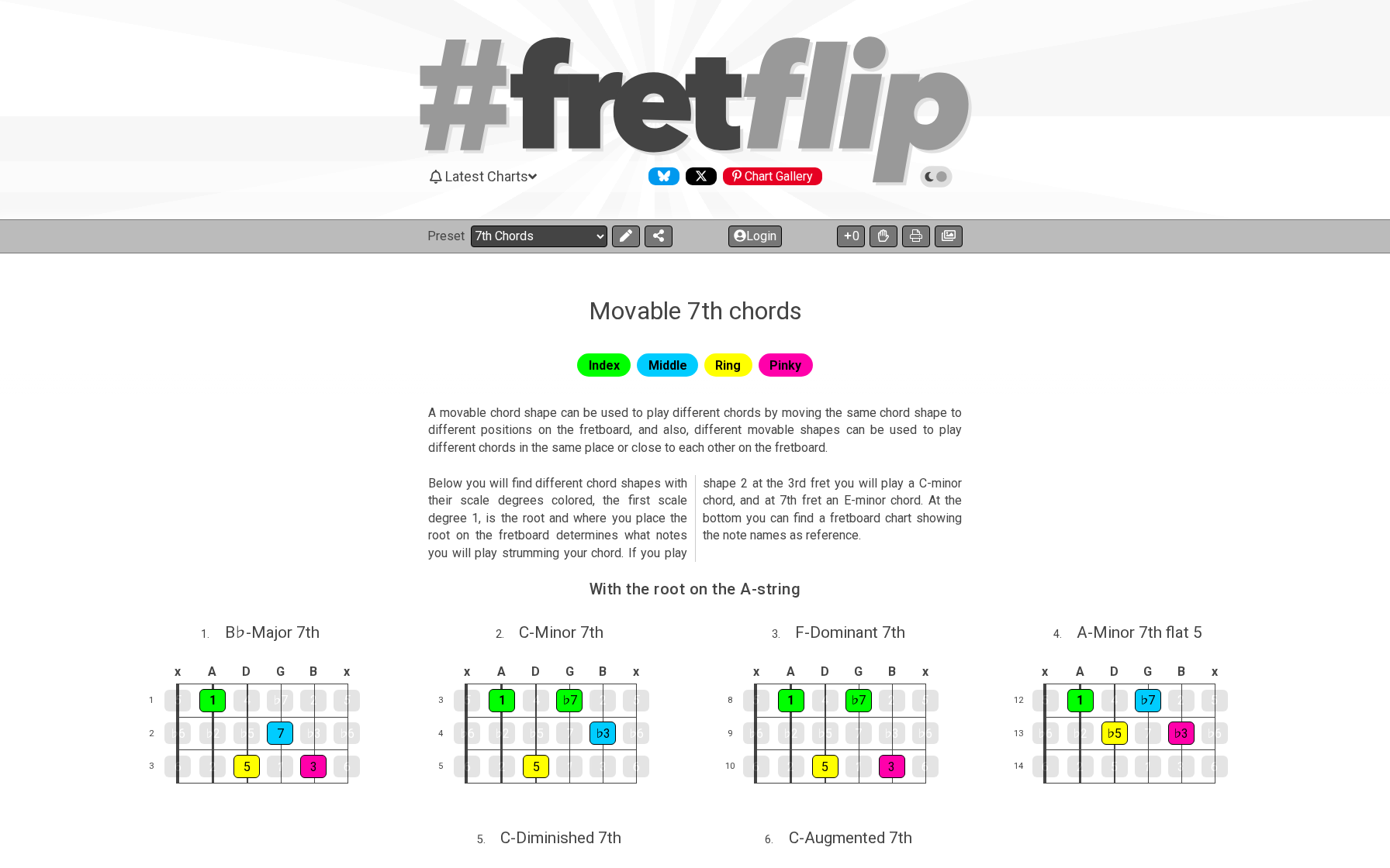
click at [564, 243] on select "Welcome to #fretflip! Initial Preset Custom Preset Minor Pentatonic Major Penta…" at bounding box center [539, 236] width 136 height 22
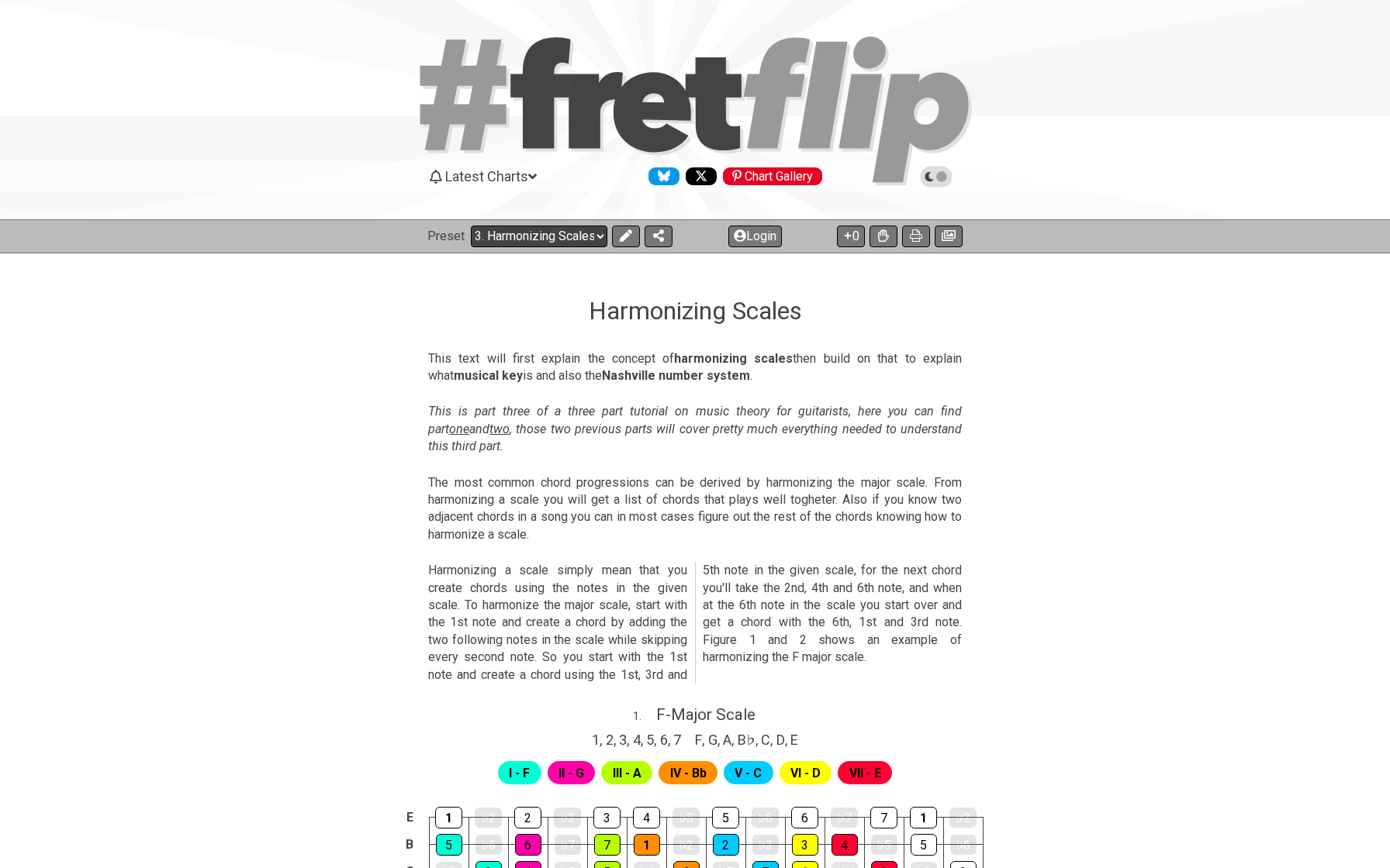
click at [521, 243] on select "Welcome to #fretflip! Initial Preset Custom Preset Minor Pentatonic Major Penta…" at bounding box center [539, 236] width 136 height 22
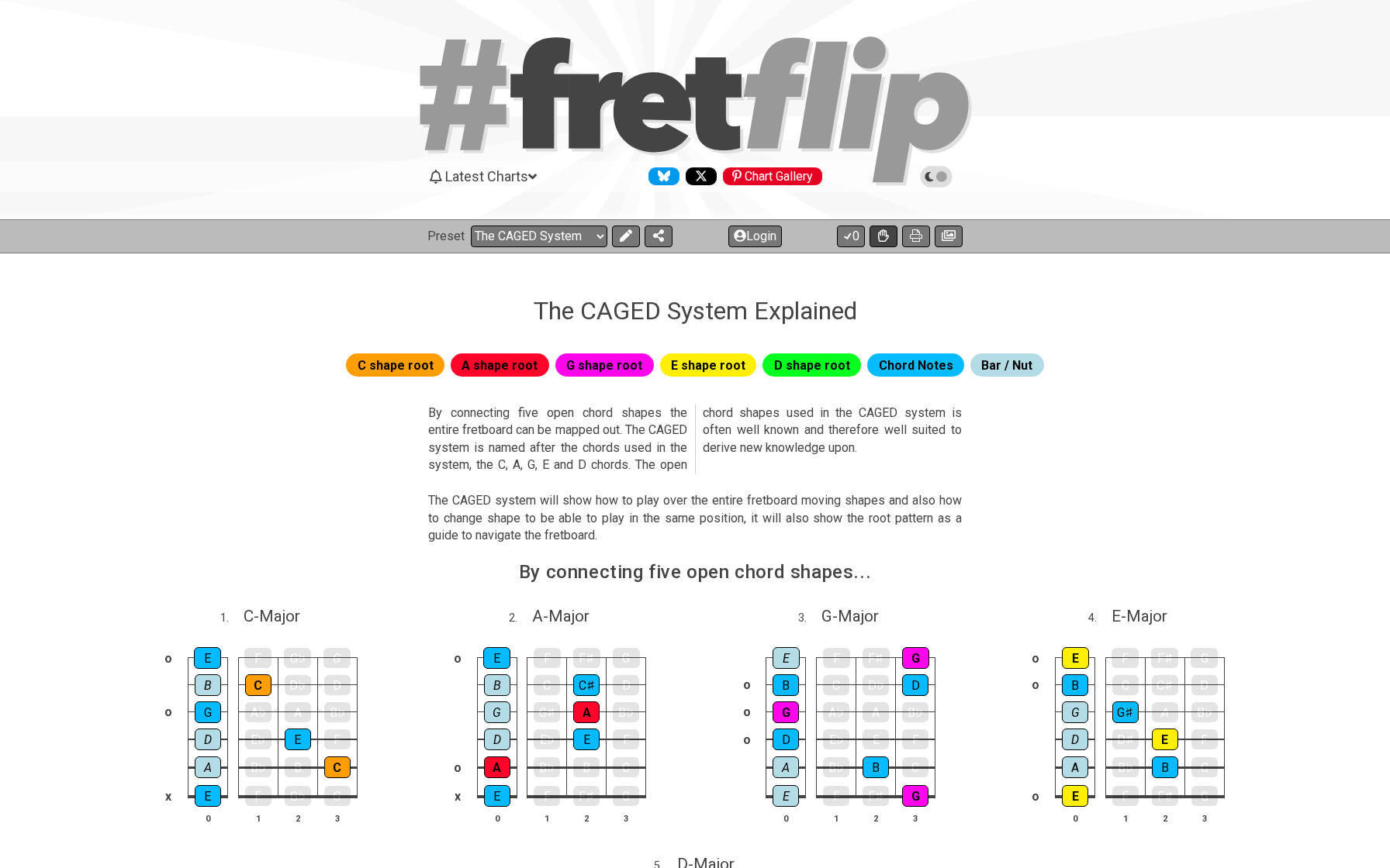
click at [884, 229] on button at bounding box center [883, 236] width 28 height 22
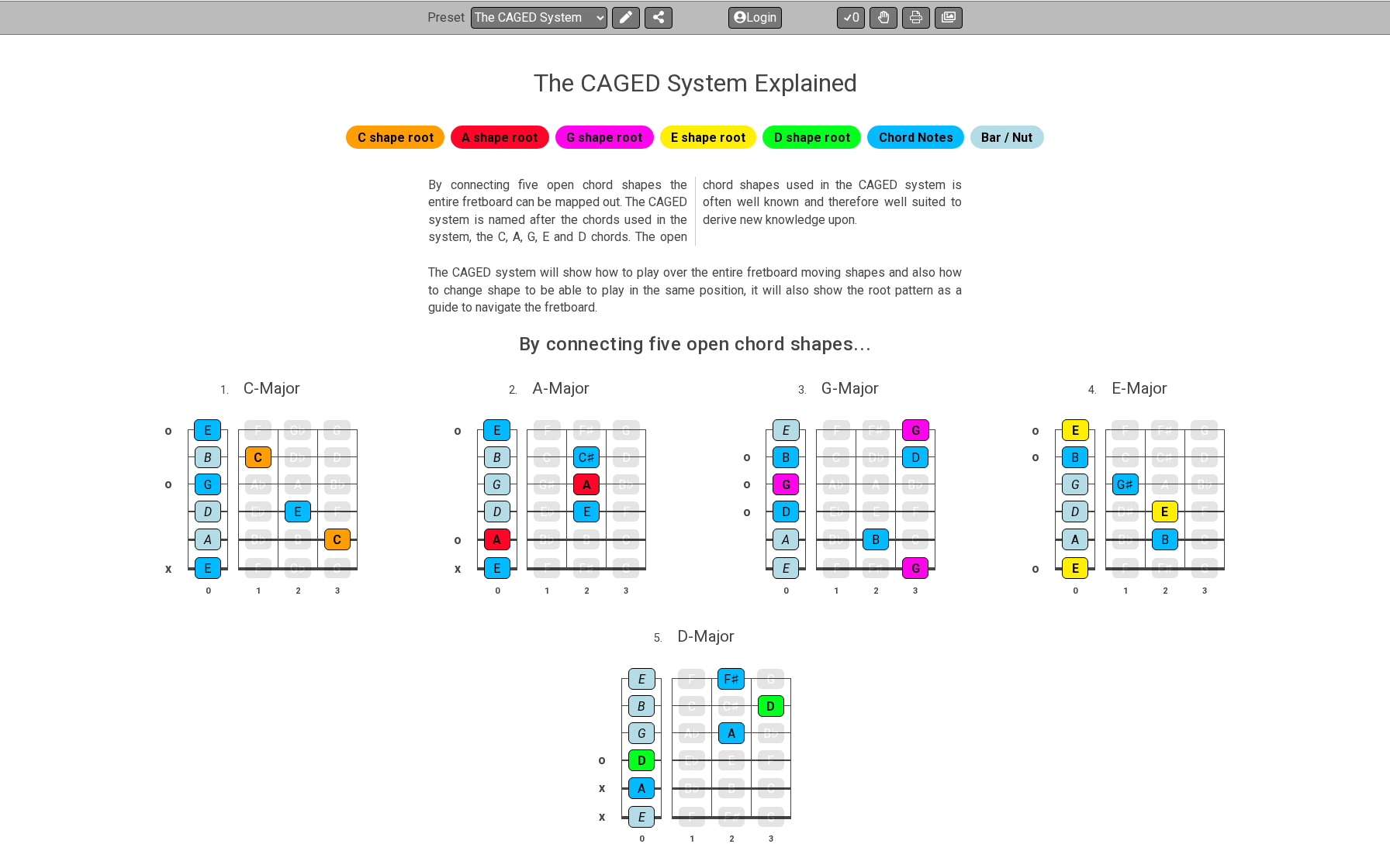
scroll to position [27, 0]
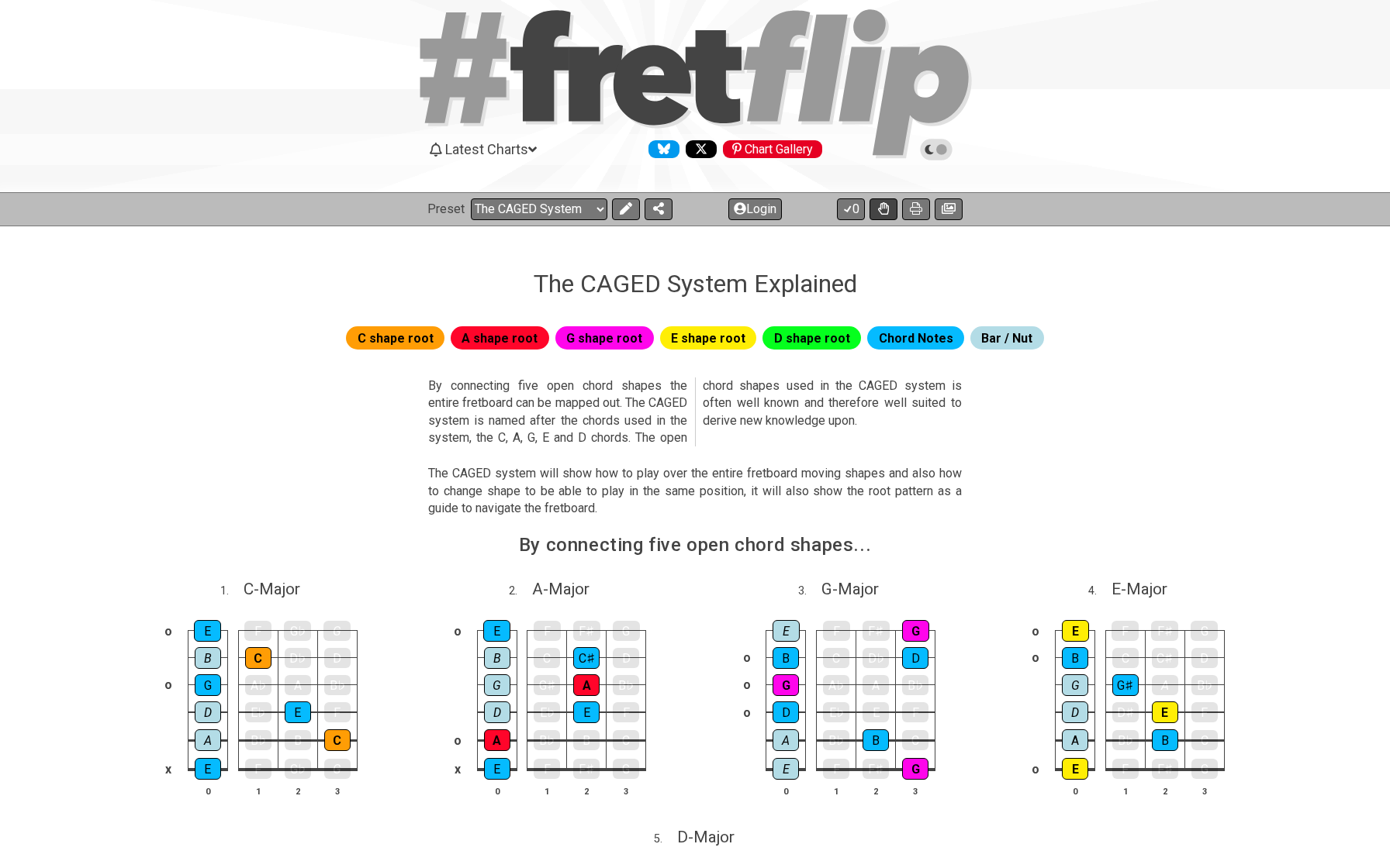
click at [880, 205] on icon at bounding box center [883, 208] width 10 height 12
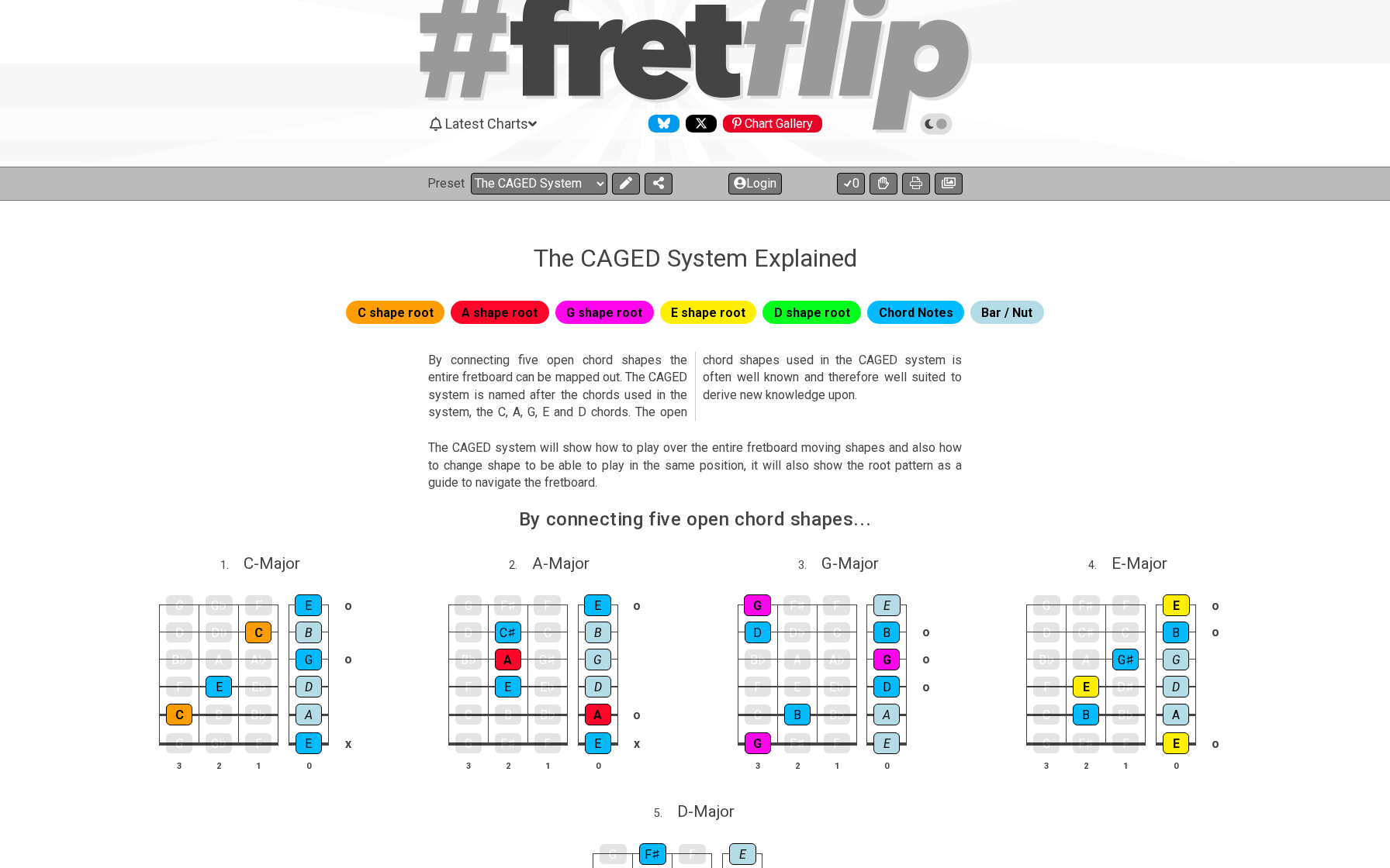
scroll to position [51, 0]
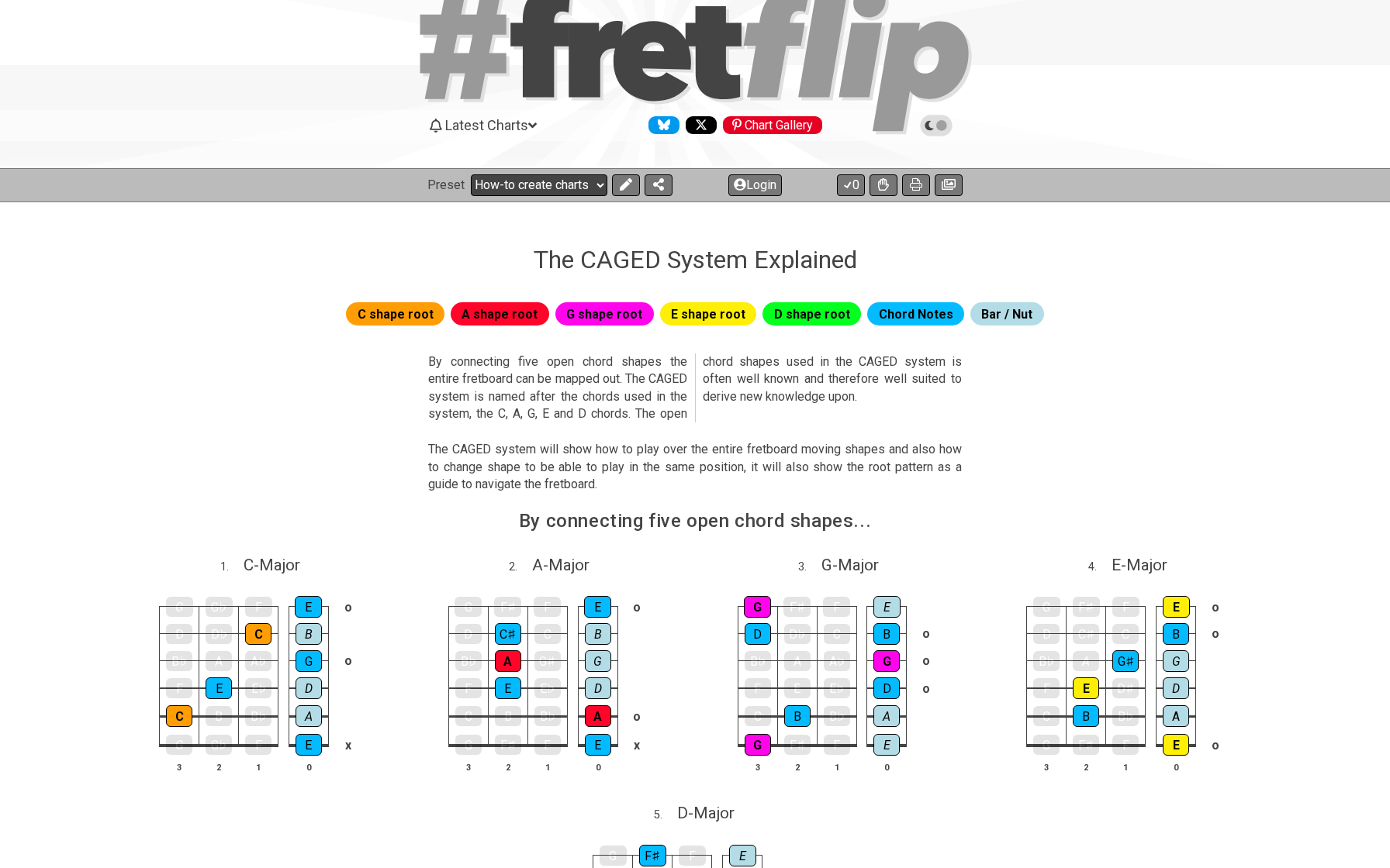
select select "/the-caged-system"
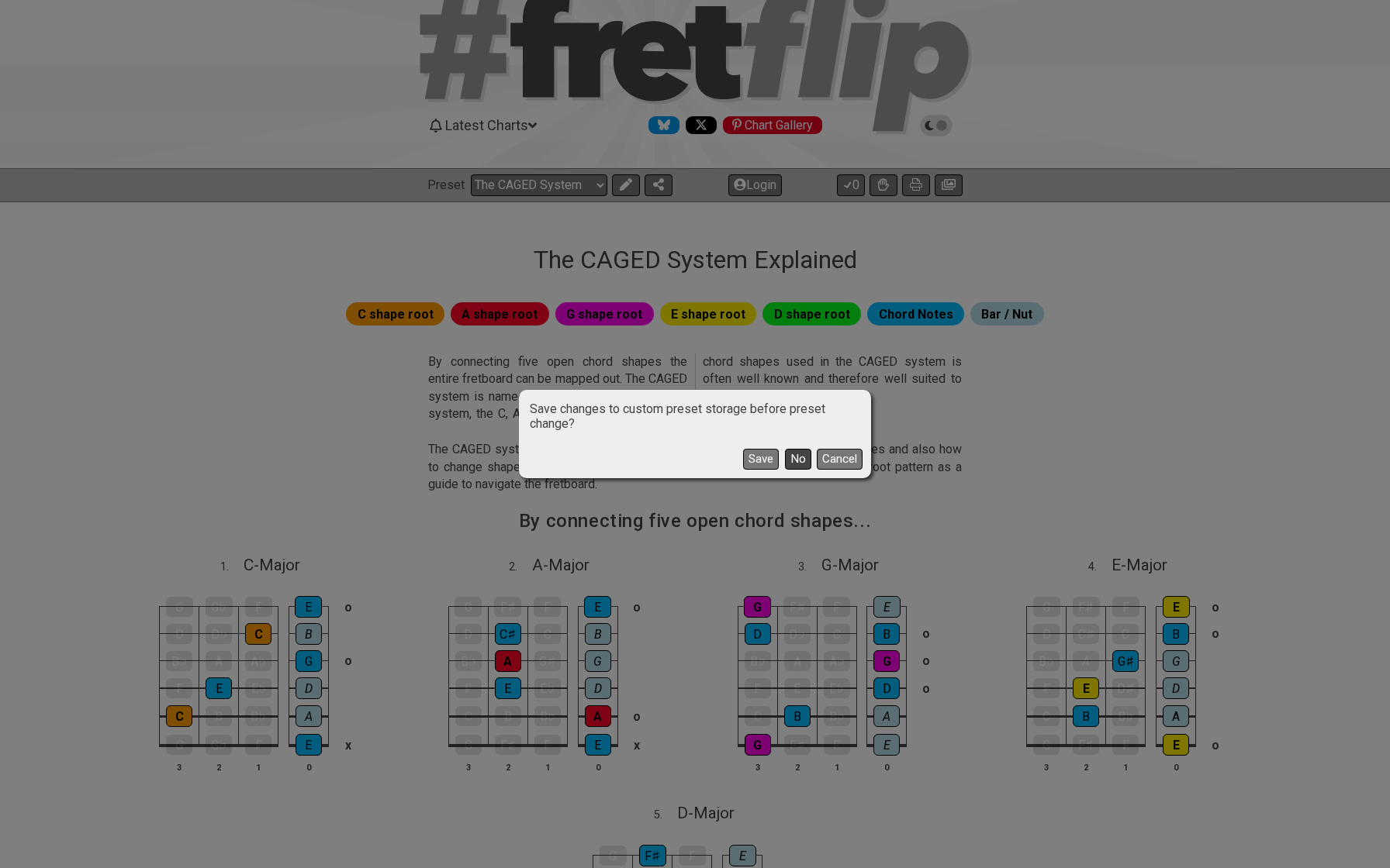
click at [797, 451] on button "No" at bounding box center [798, 459] width 27 height 21
select select "A"
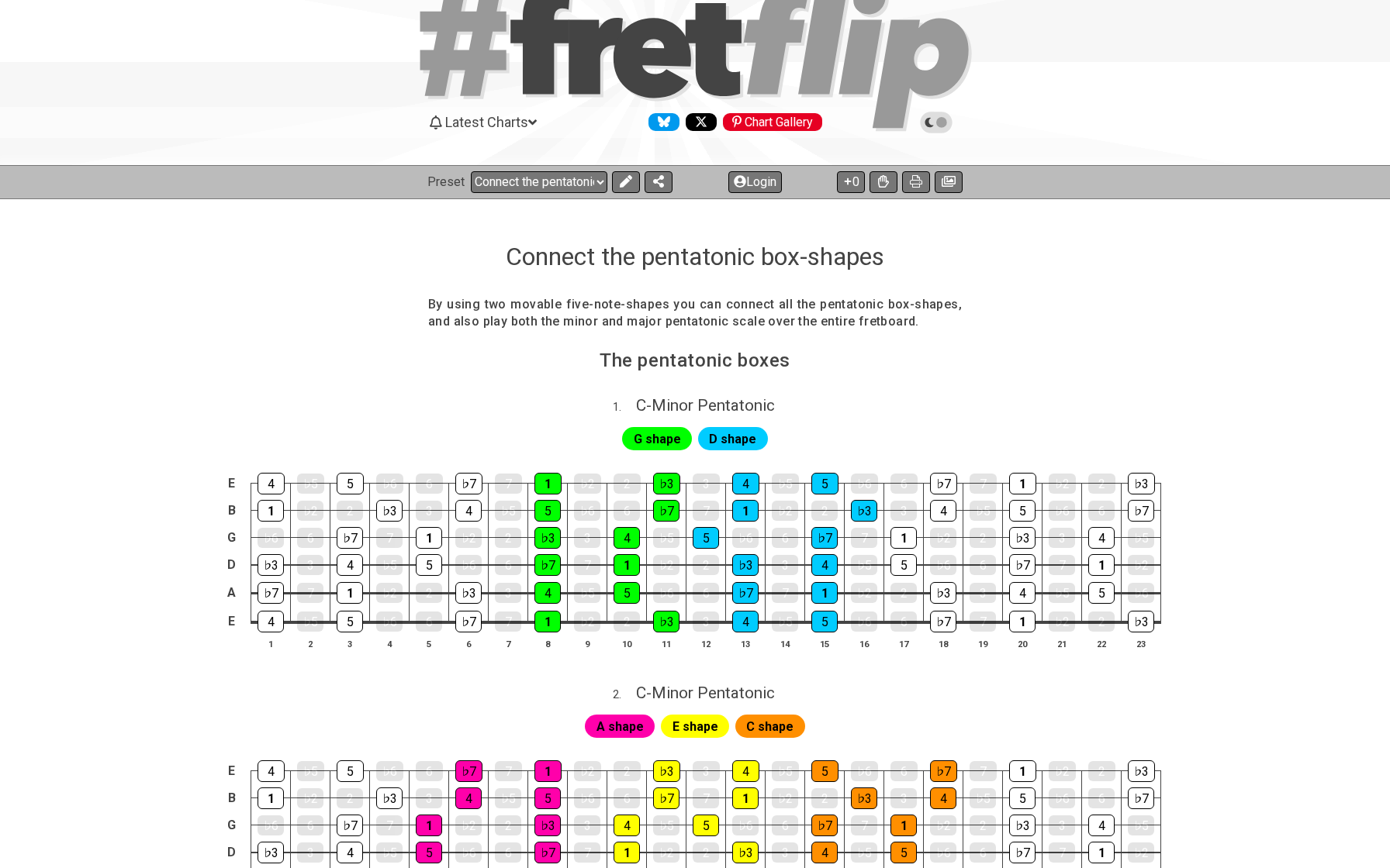
scroll to position [60, 0]
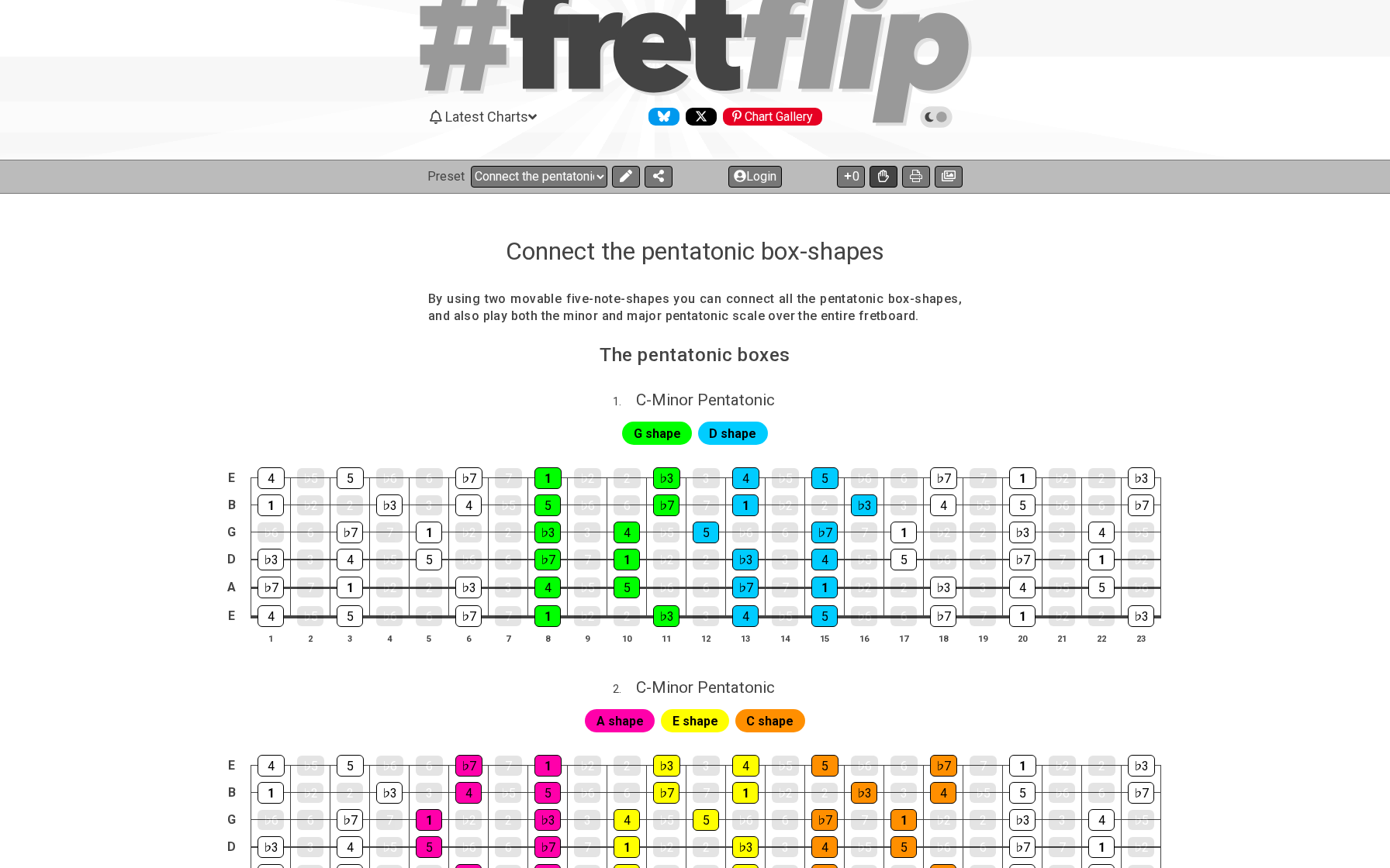
click at [880, 173] on icon at bounding box center [883, 175] width 10 height 12
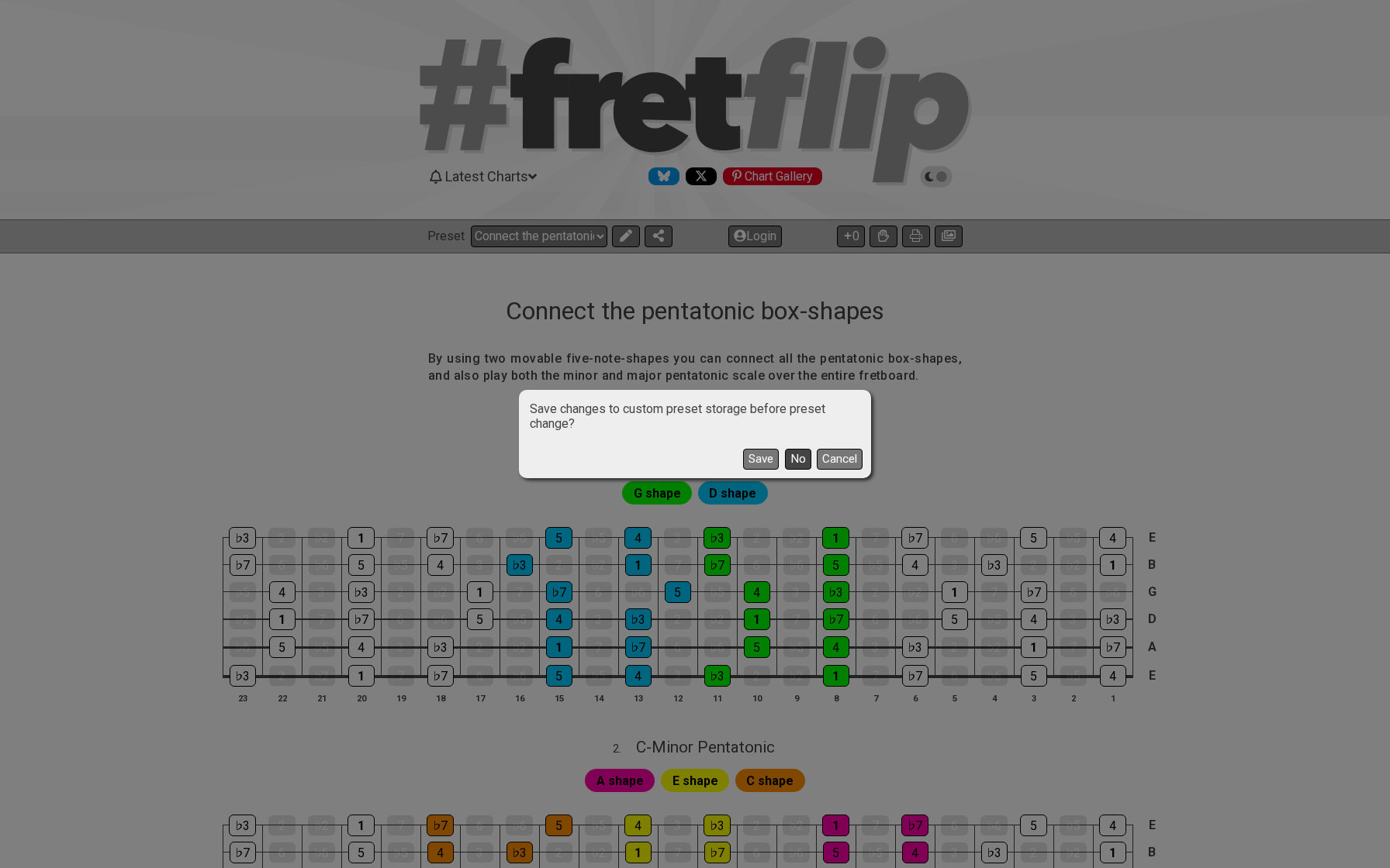
click at [789, 456] on button "No" at bounding box center [798, 459] width 27 height 21
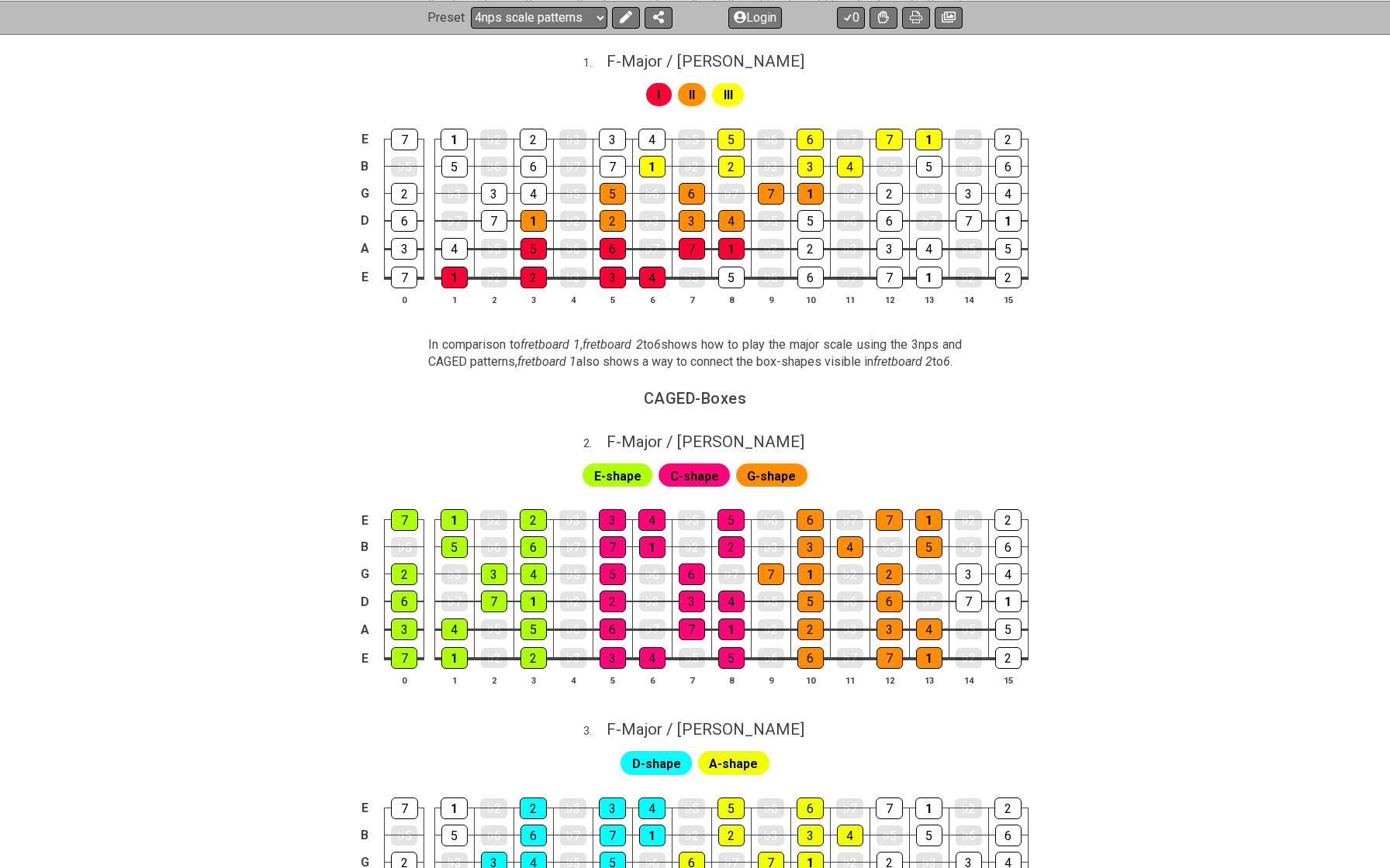
scroll to position [501, 0]
click at [885, 18] on icon at bounding box center [883, 15] width 10 height 12
click at [885, 18] on icon at bounding box center [883, 16] width 10 height 12
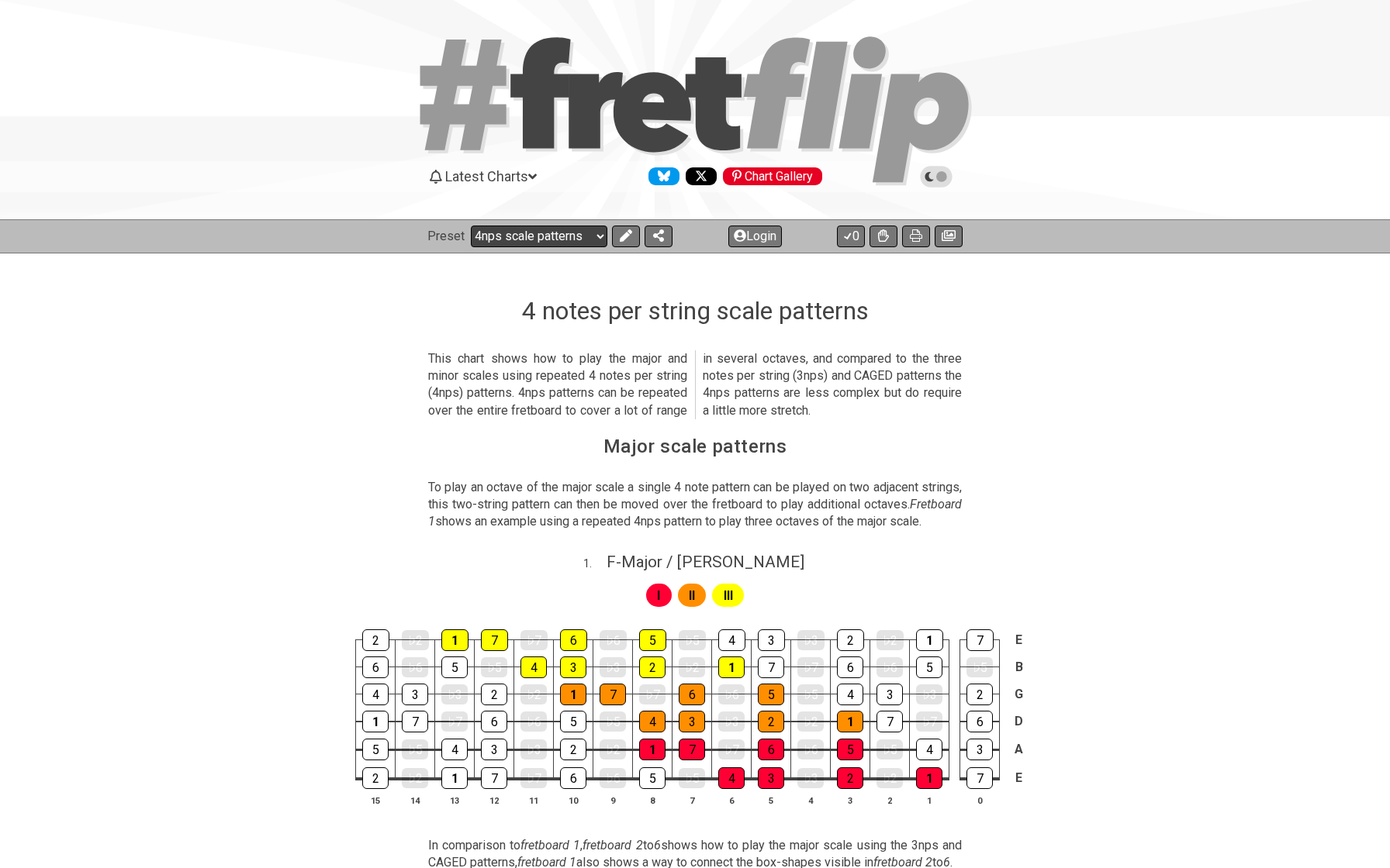
click at [544, 244] on select "Welcome to #fretflip! Initial Preset Custom Preset Minor Pentatonic Major Penta…" at bounding box center [539, 236] width 136 height 22
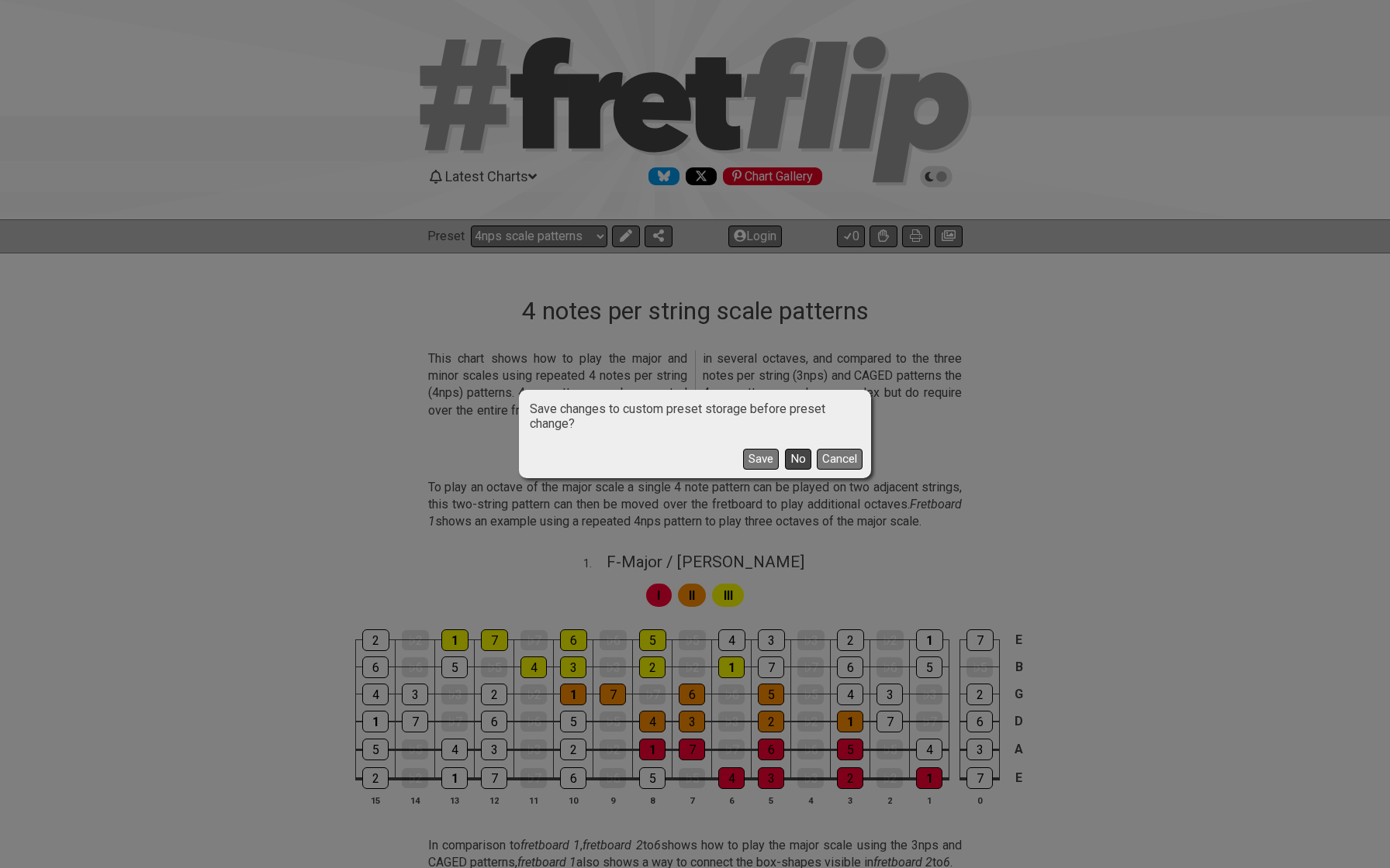
click at [796, 457] on button "No" at bounding box center [798, 459] width 27 height 21
select select "/connect-pentatonic-boxes"
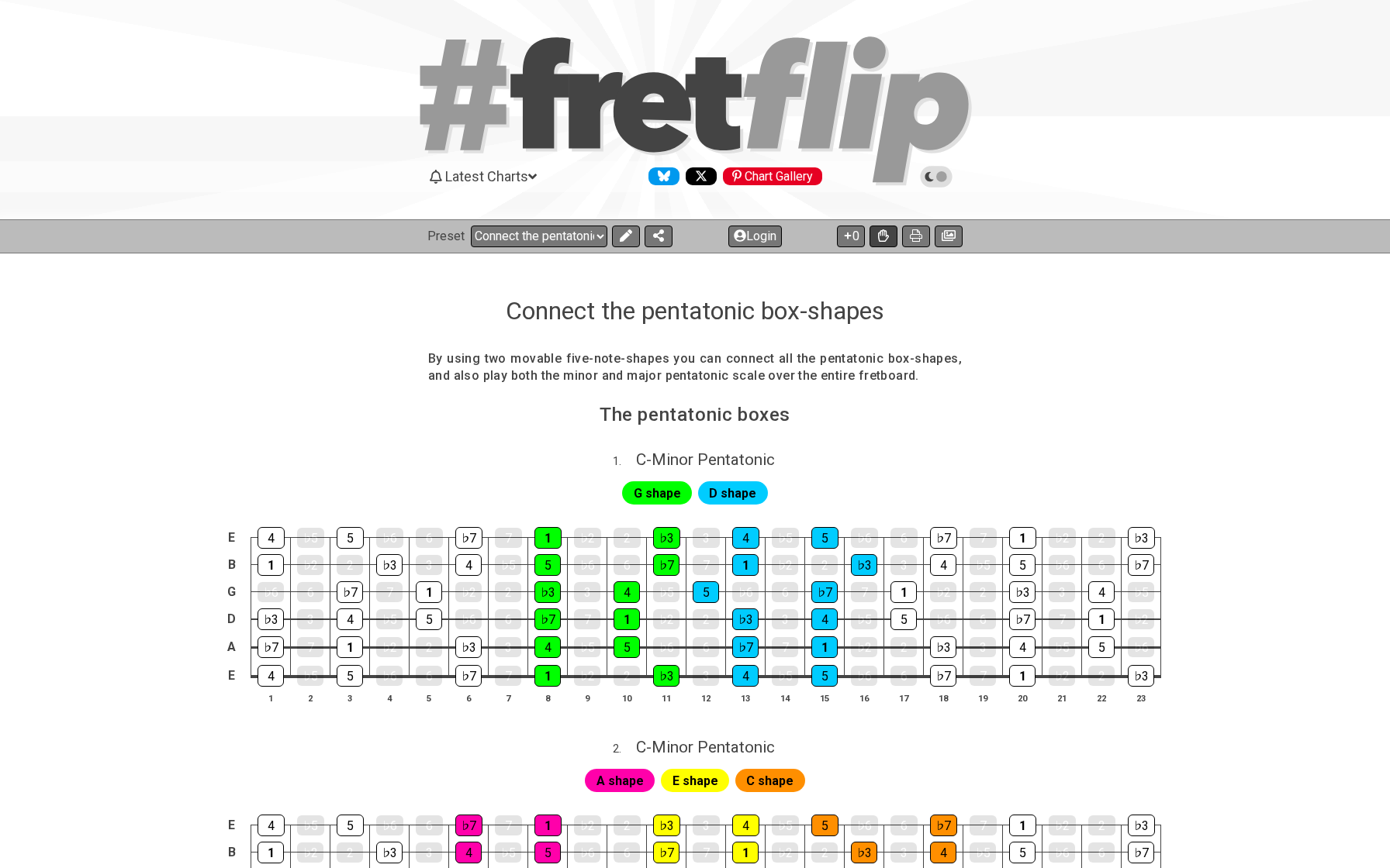
click at [877, 229] on button at bounding box center [883, 236] width 28 height 22
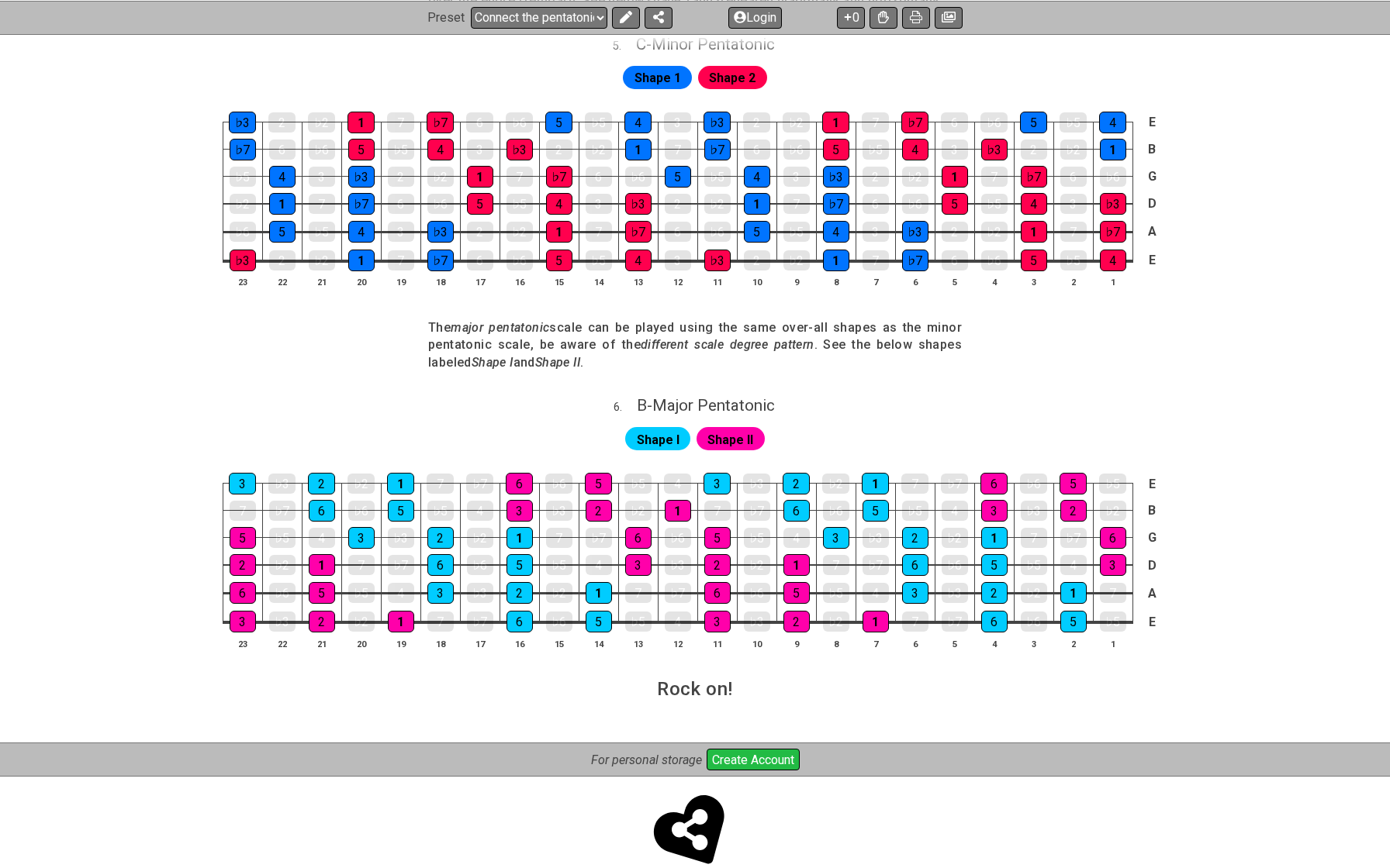
scroll to position [1817, 0]
